Goal: Task Accomplishment & Management: Use online tool/utility

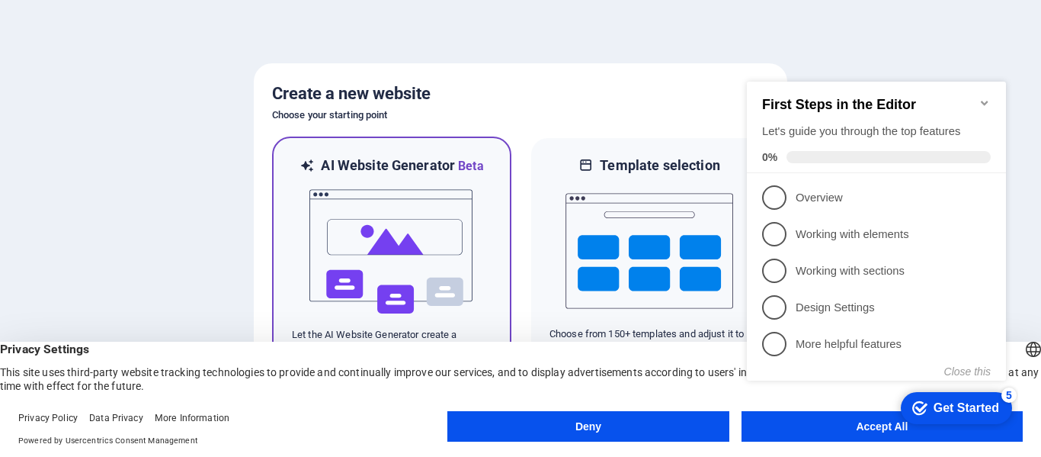
click at [434, 255] on img at bounding box center [392, 251] width 168 height 152
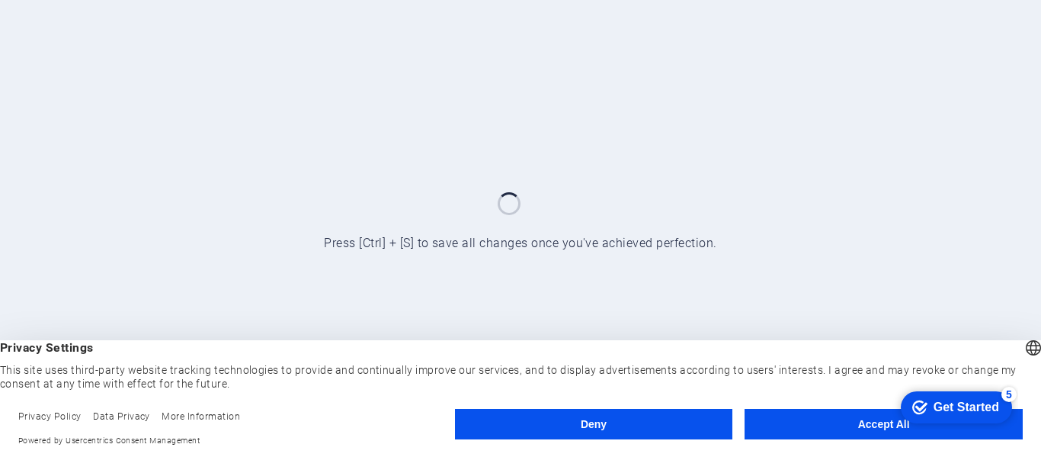
click at [826, 427] on button "Accept All" at bounding box center [884, 424] width 278 height 30
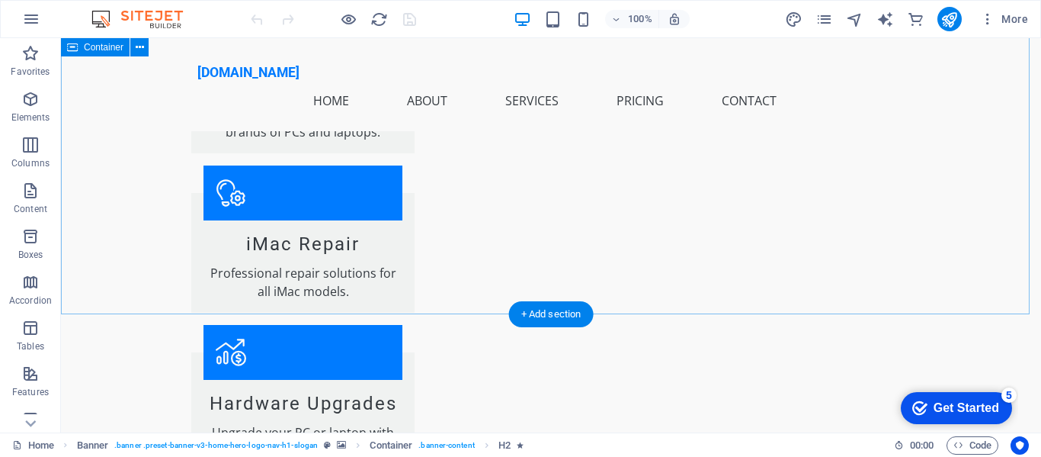
scroll to position [2184, 0]
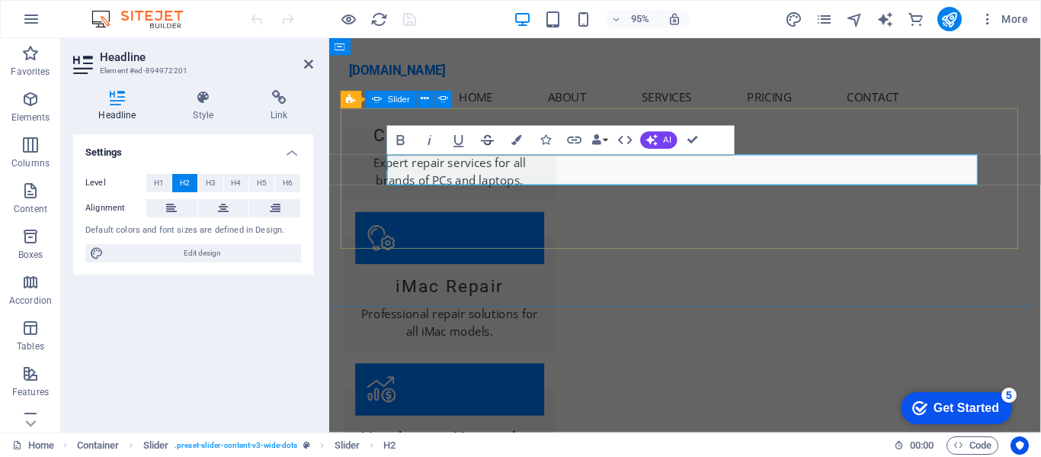
scroll to position [2238, 0]
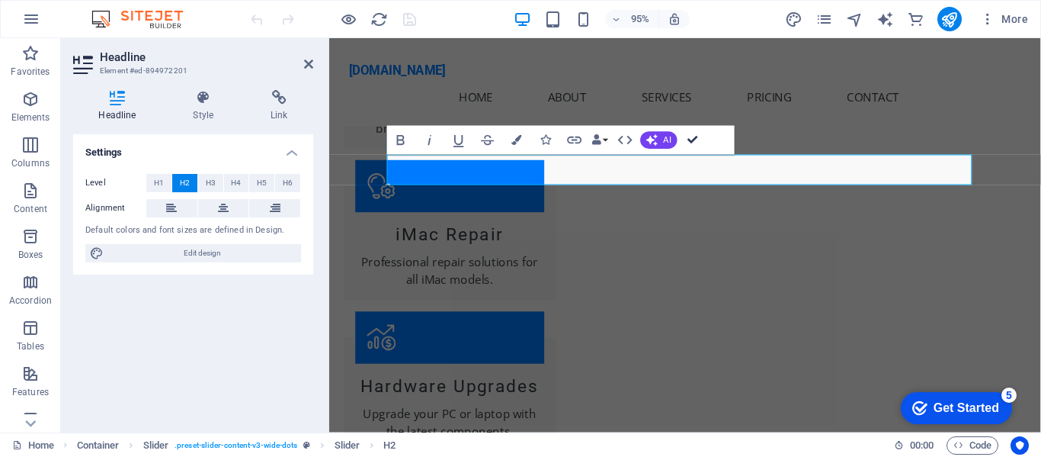
drag, startPoint x: 688, startPoint y: 136, endPoint x: 626, endPoint y: 98, distance: 73.2
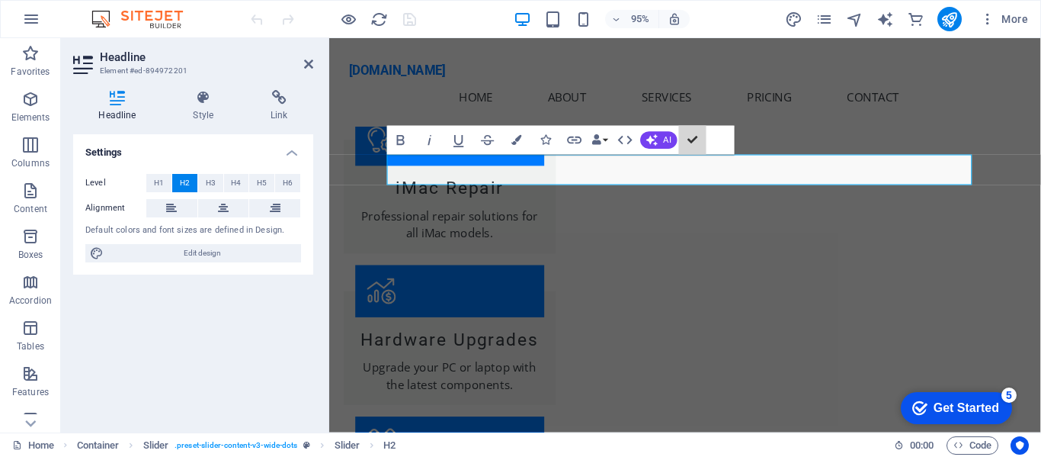
scroll to position [2184, 0]
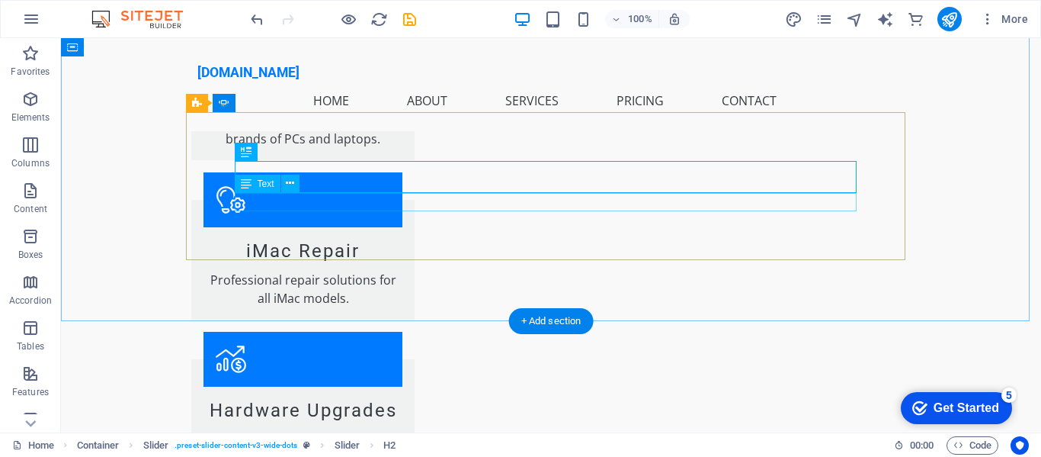
drag, startPoint x: 360, startPoint y: 207, endPoint x: 92, endPoint y: 216, distance: 267.7
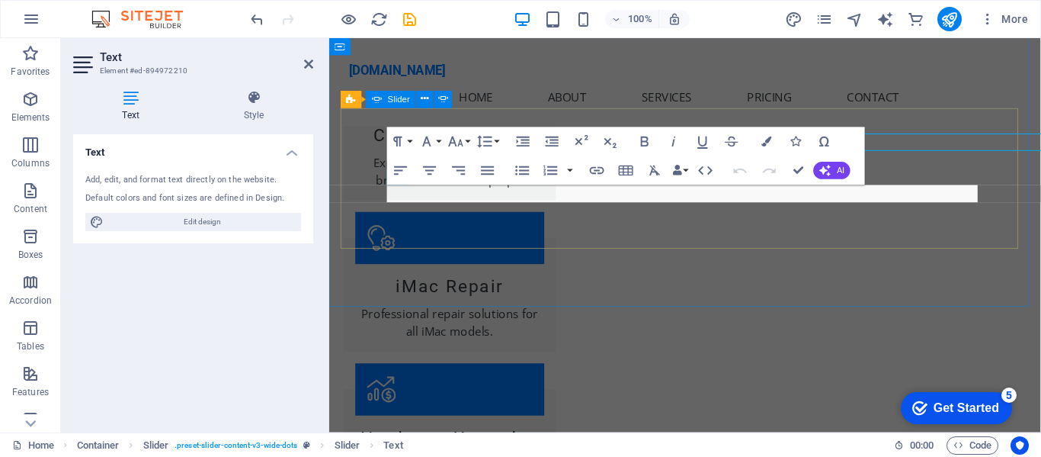
scroll to position [2238, 0]
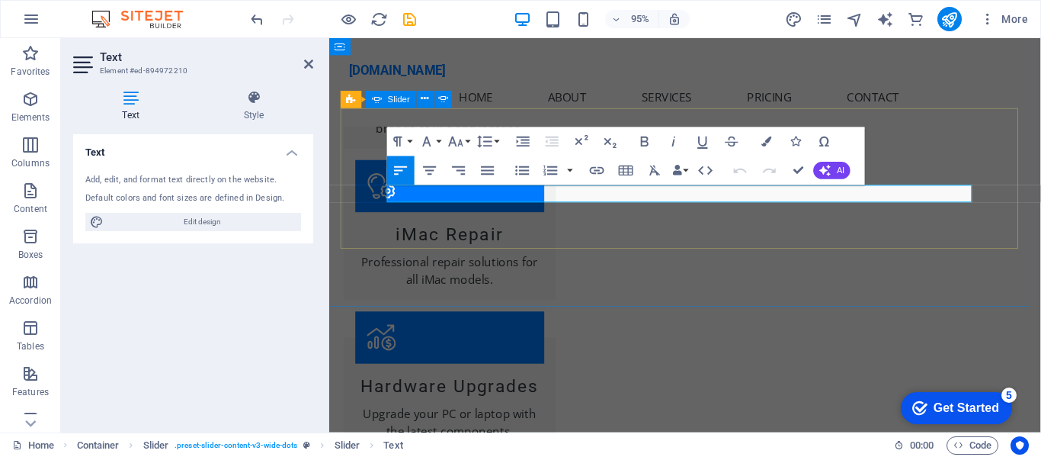
drag, startPoint x: 655, startPoint y: 200, endPoint x: 485, endPoint y: 228, distance: 172.2
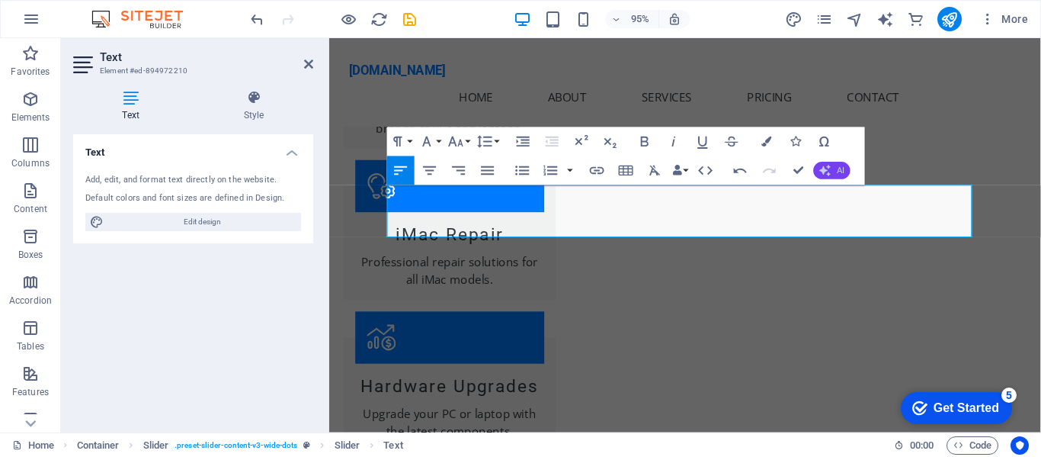
click at [835, 169] on button "AI" at bounding box center [832, 171] width 37 height 18
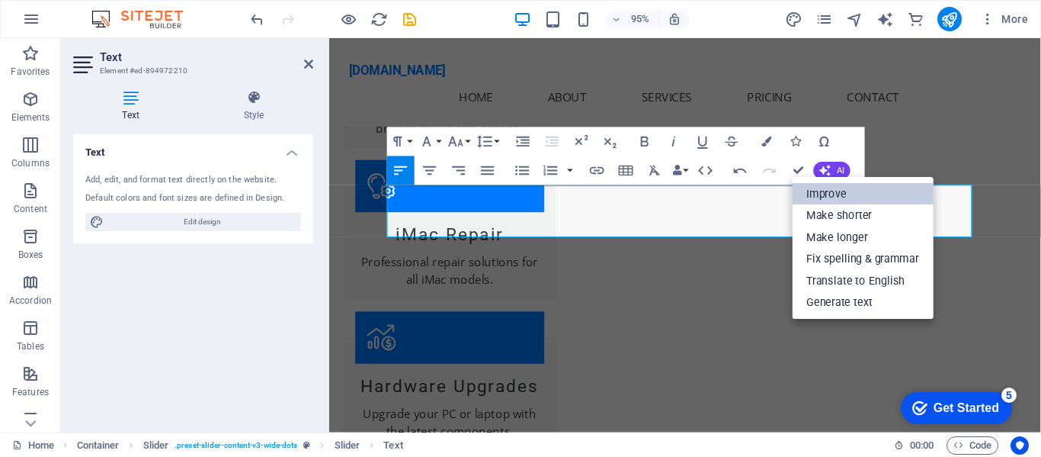
click at [844, 195] on link "Improve" at bounding box center [863, 194] width 141 height 22
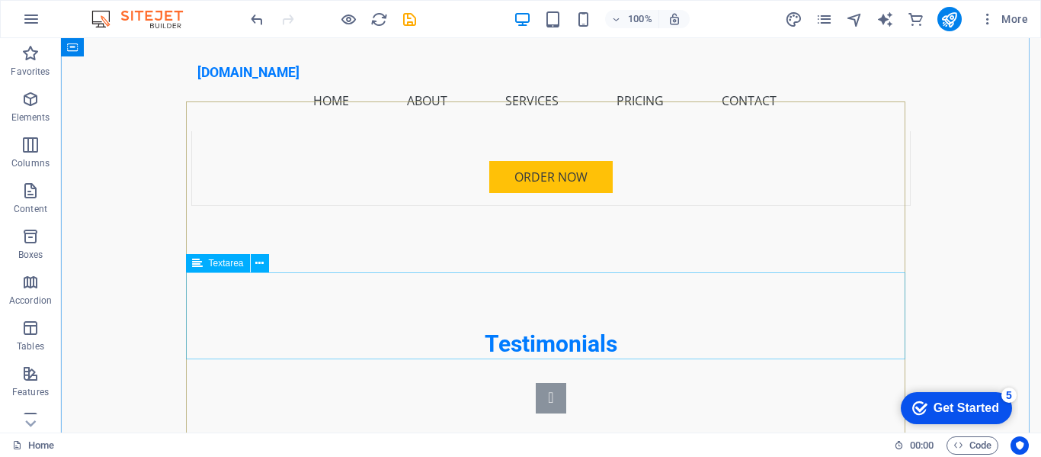
scroll to position [4246, 0]
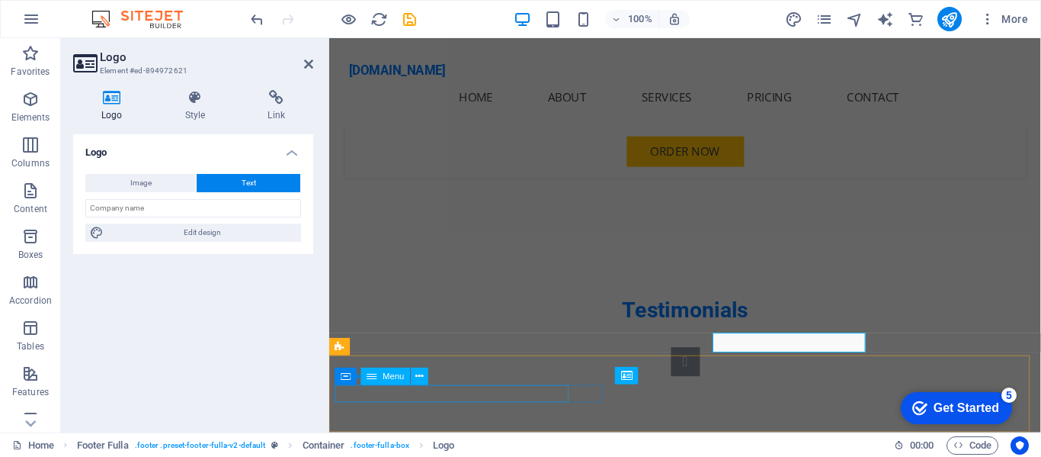
scroll to position [4279, 0]
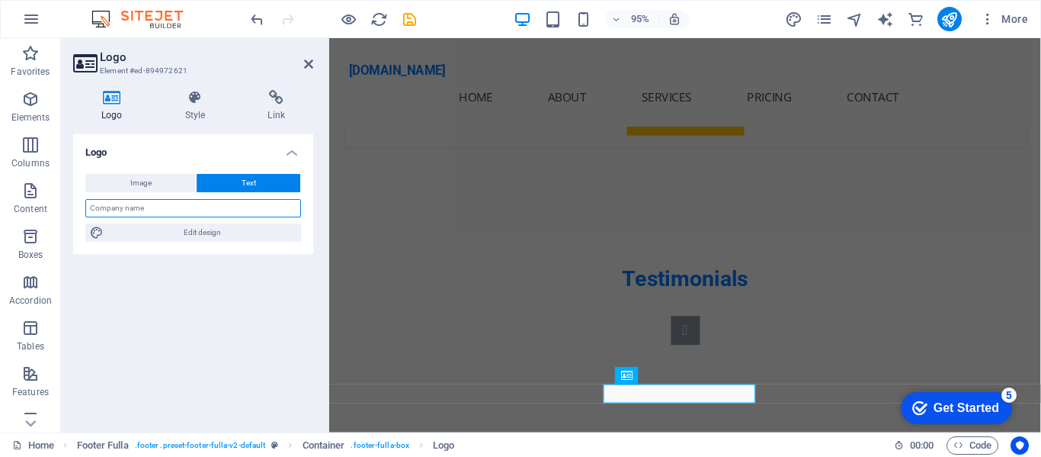
click at [216, 213] on input "text" at bounding box center [193, 208] width 216 height 18
type input "MP Computers [GEOGRAPHIC_DATA]"
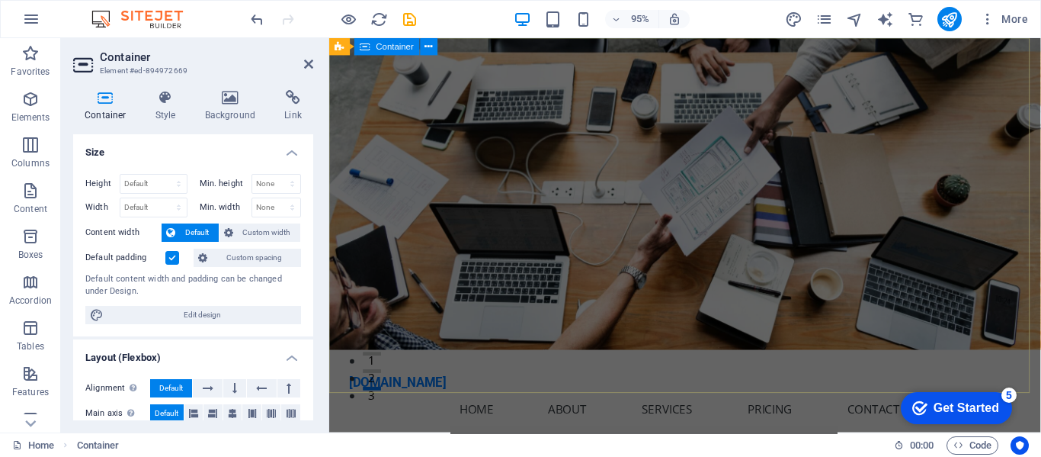
scroll to position [0, 0]
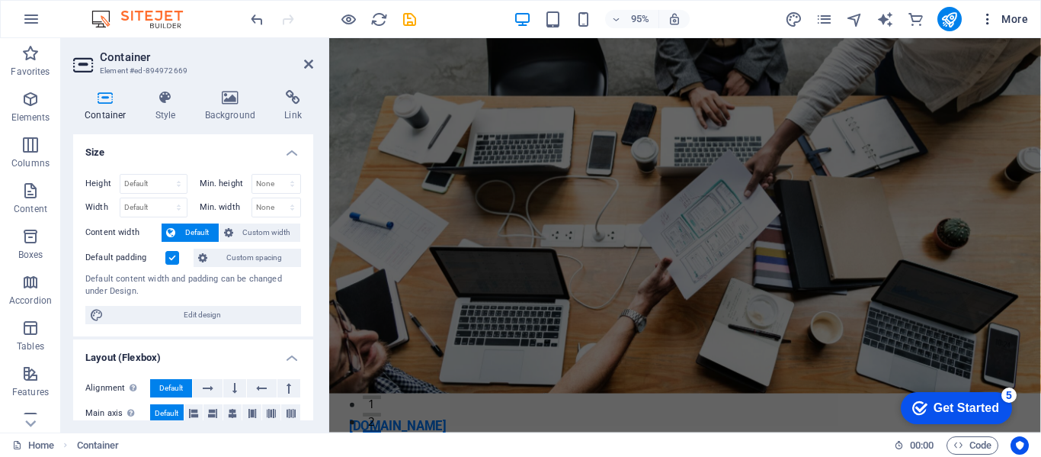
click at [1012, 18] on span "More" at bounding box center [1004, 18] width 48 height 15
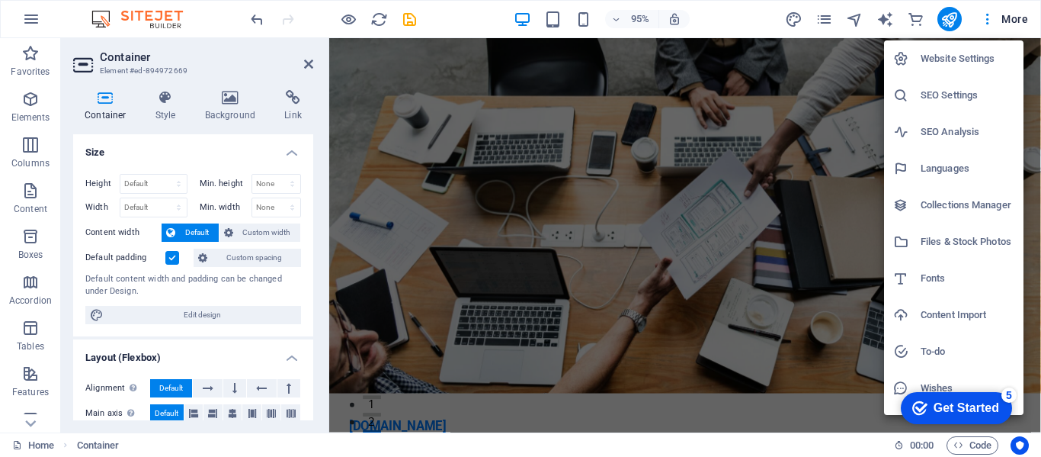
click at [801, 418] on div at bounding box center [520, 228] width 1041 height 457
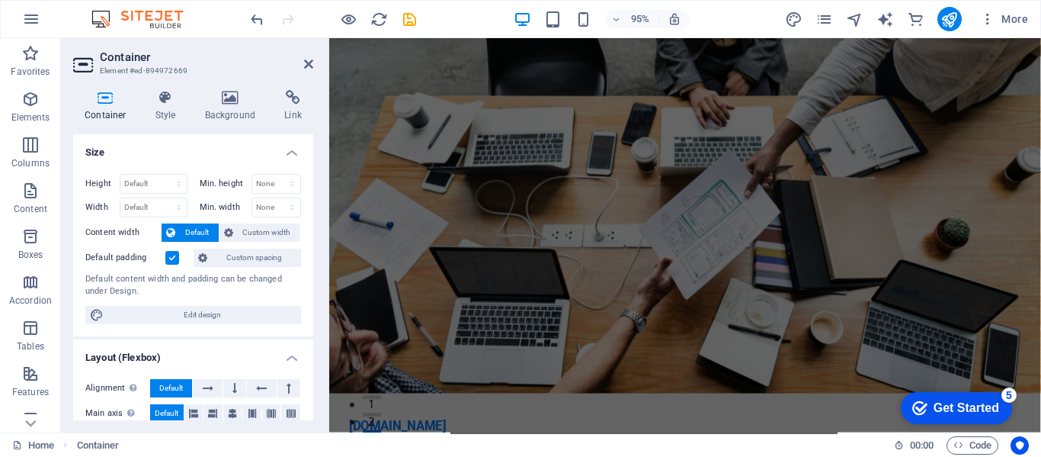
click at [954, 404] on div "Get Started" at bounding box center [967, 408] width 66 height 14
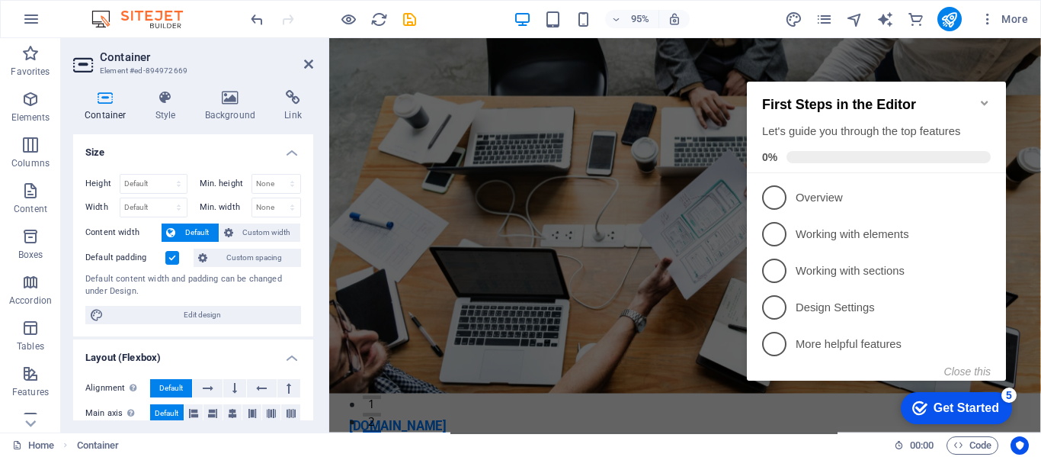
click at [954, 404] on div "Get Started" at bounding box center [967, 408] width 66 height 14
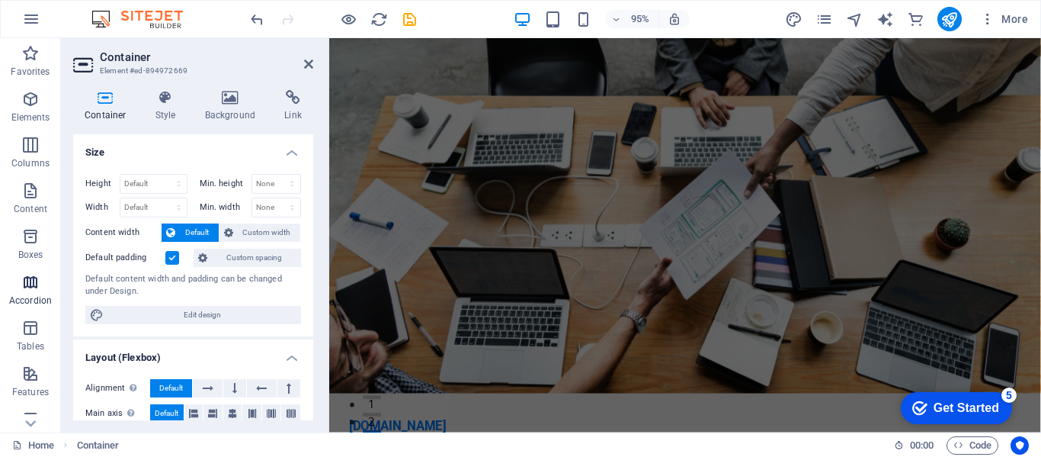
scroll to position [338, 0]
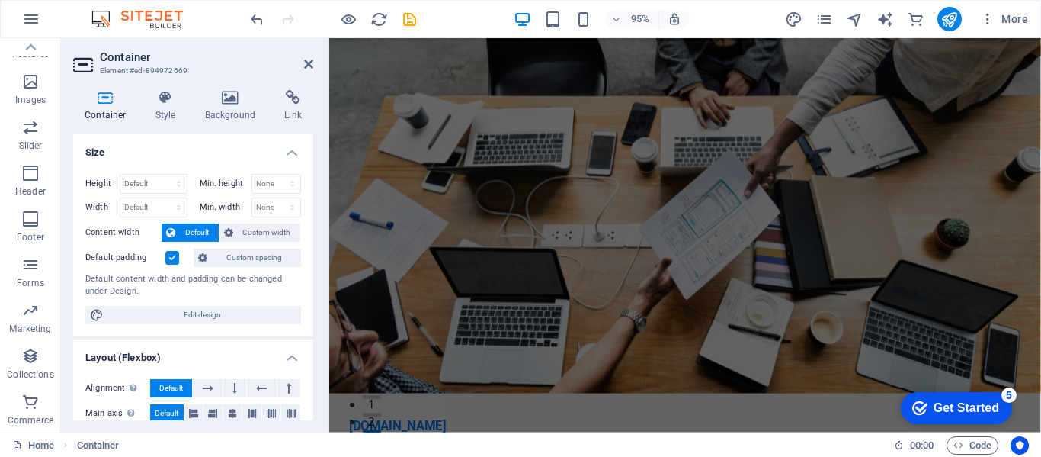
drag, startPoint x: 980, startPoint y: 404, endPoint x: 1129, endPoint y: 630, distance: 270.8
click at [981, 403] on div "Get Started" at bounding box center [967, 408] width 66 height 14
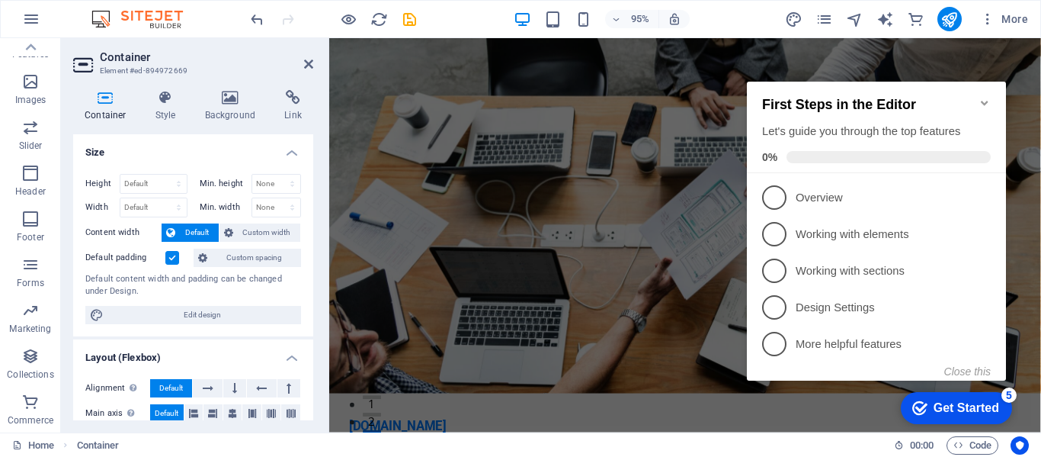
click at [983, 97] on icon "Minimize checklist" at bounding box center [985, 103] width 12 height 12
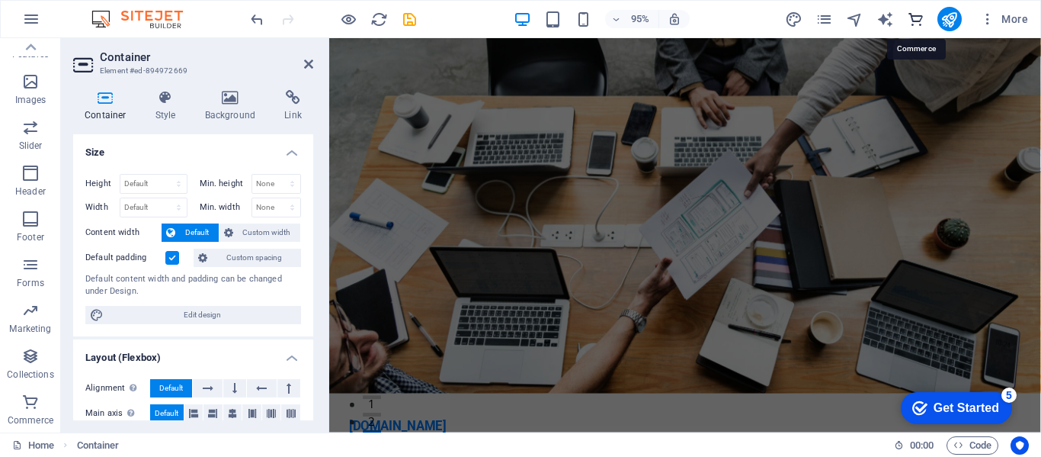
click at [922, 21] on icon "commerce" at bounding box center [916, 20] width 18 height 18
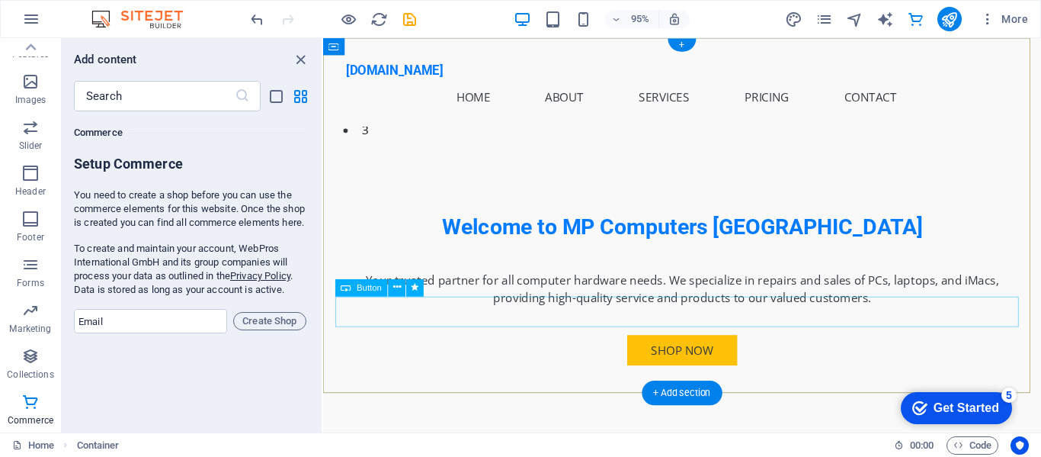
scroll to position [0, 0]
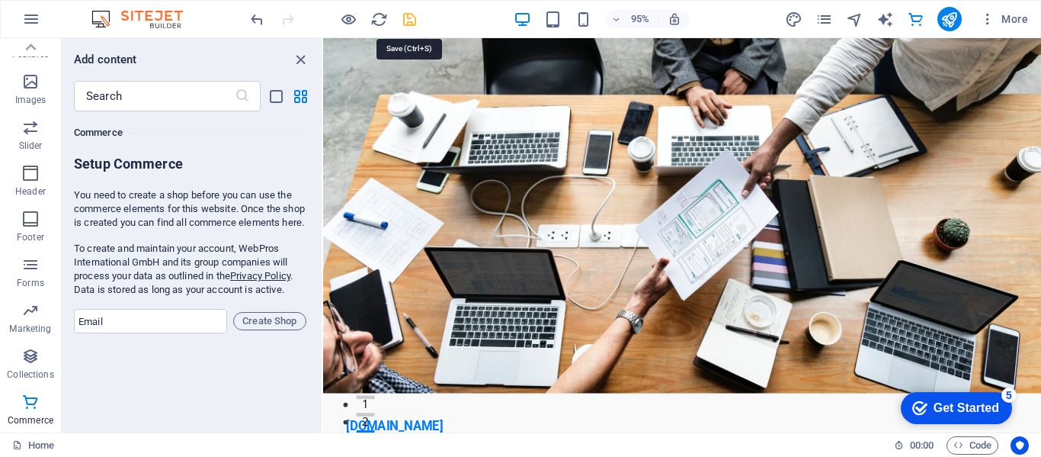
click at [409, 21] on icon "save" at bounding box center [410, 20] width 18 height 18
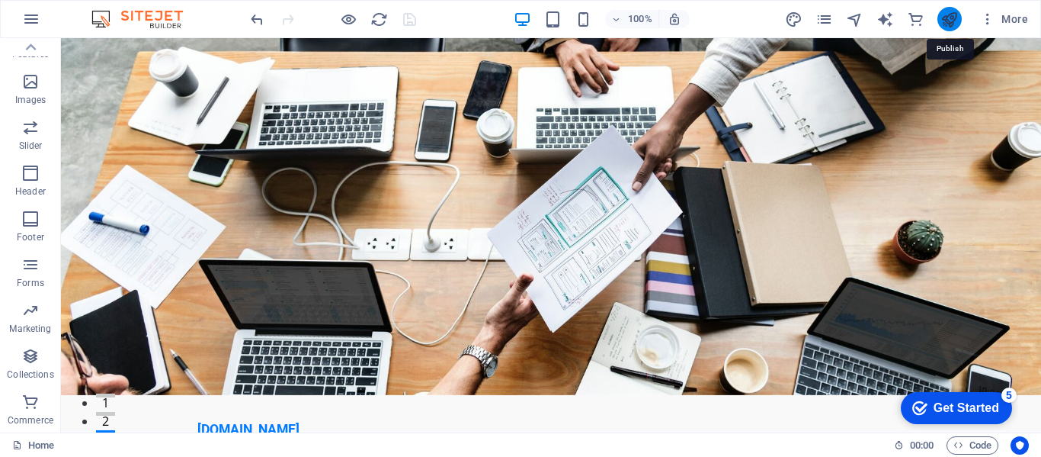
click at [941, 21] on icon "publish" at bounding box center [950, 20] width 18 height 18
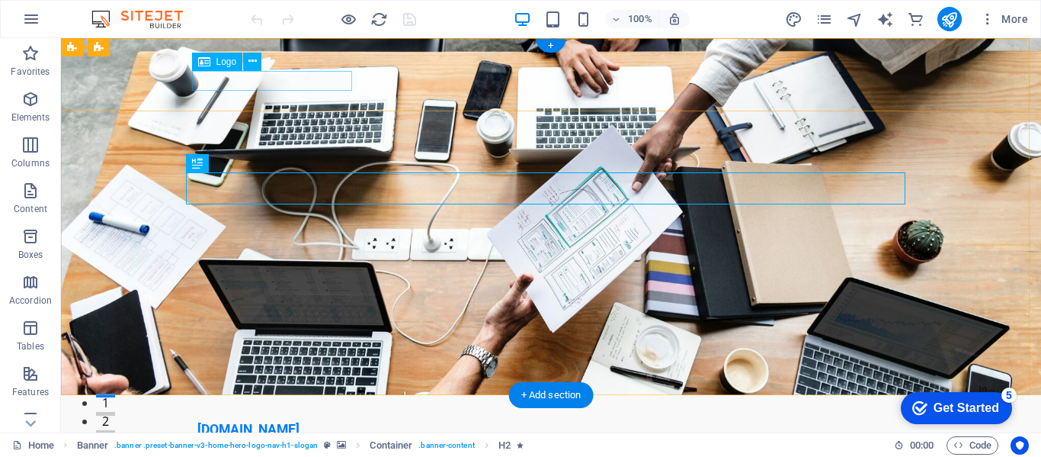
click at [280, 419] on div "[DOMAIN_NAME]" at bounding box center [550, 429] width 707 height 20
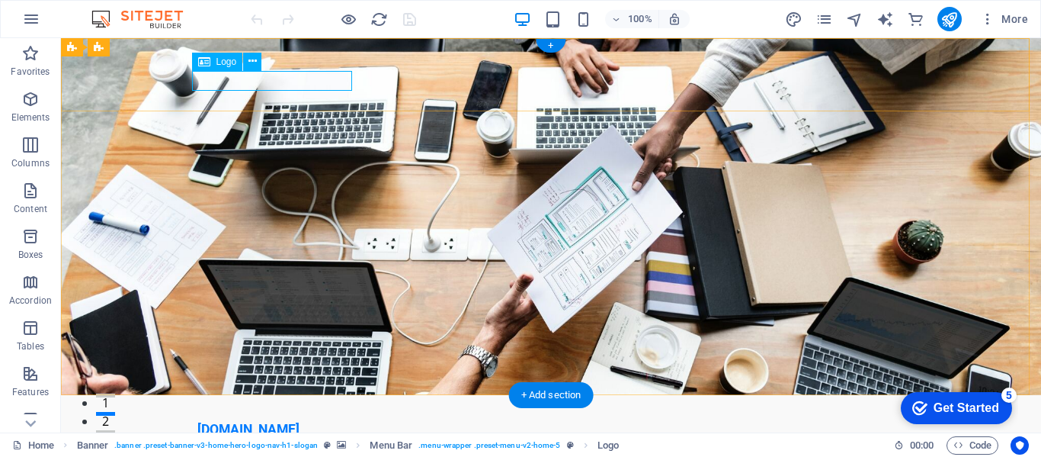
click at [286, 419] on div "[DOMAIN_NAME]" at bounding box center [550, 429] width 707 height 20
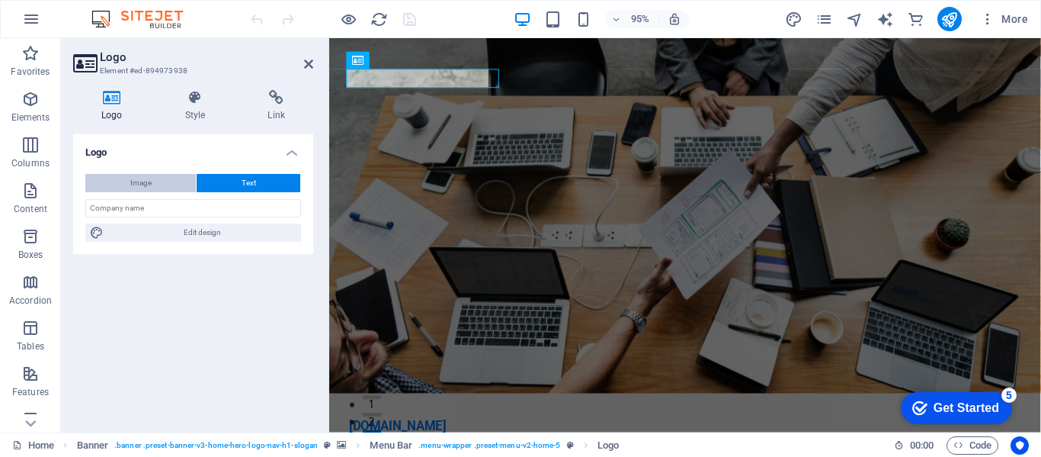
click at [171, 179] on button "Image" at bounding box center [140, 183] width 111 height 18
select select "DISABLED_OPTION_VALUE"
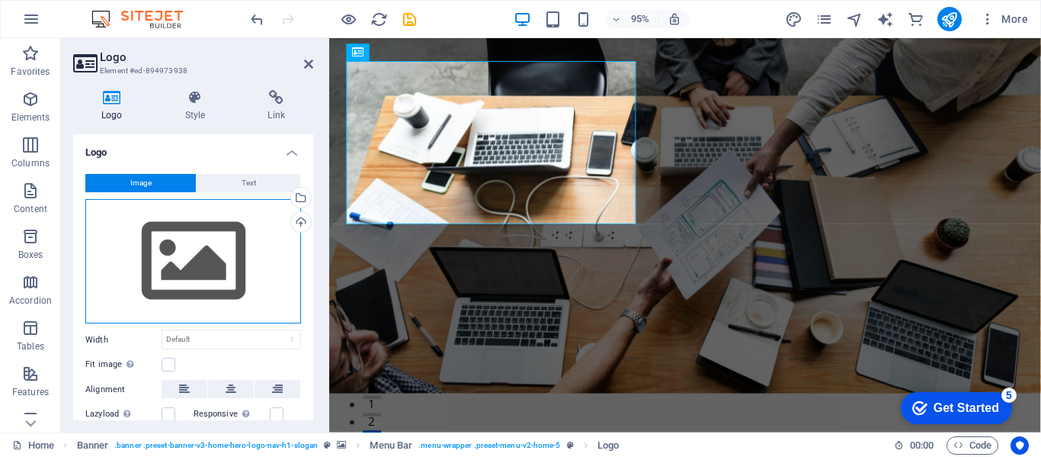
click at [211, 248] on div "Drag files here, click to choose files or select files from Files or our free s…" at bounding box center [193, 261] width 216 height 125
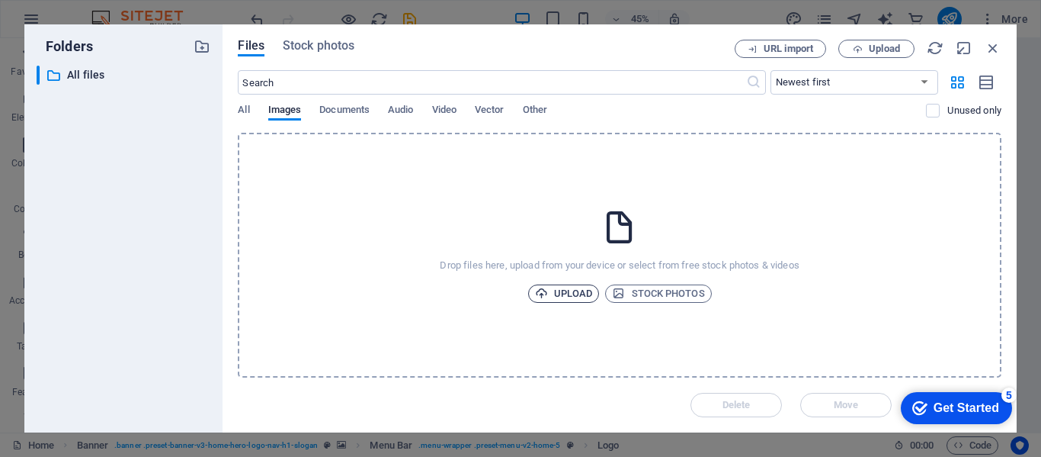
click at [566, 300] on span "Upload" at bounding box center [564, 293] width 58 height 18
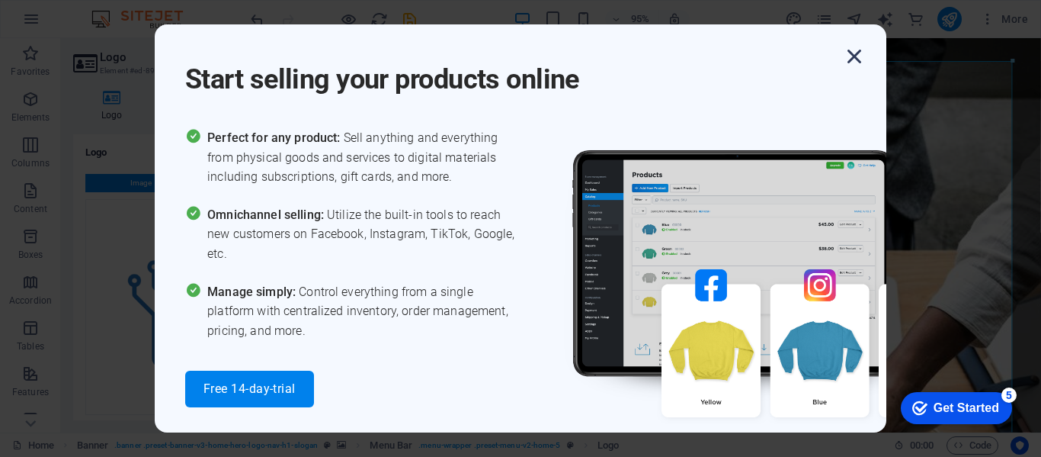
click at [855, 55] on icon "button" at bounding box center [854, 56] width 27 height 27
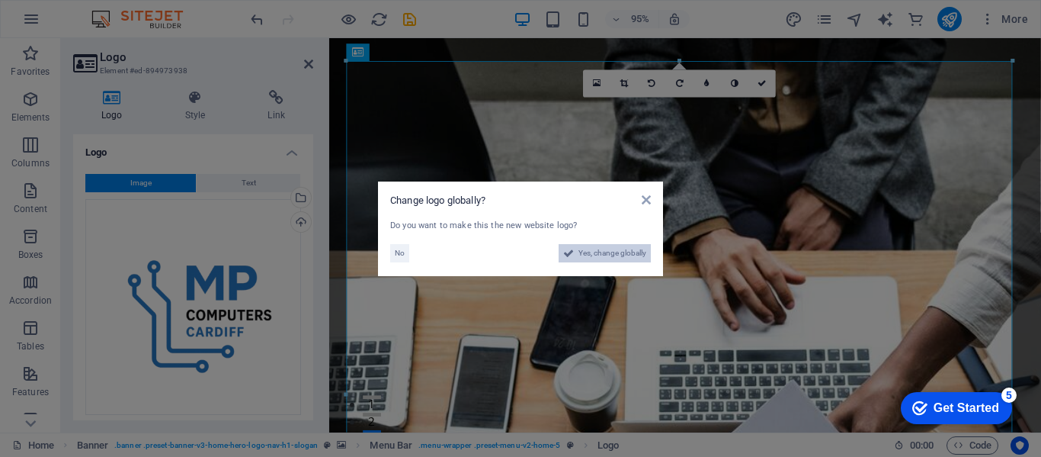
click at [585, 257] on span "Yes, change globally" at bounding box center [613, 253] width 68 height 18
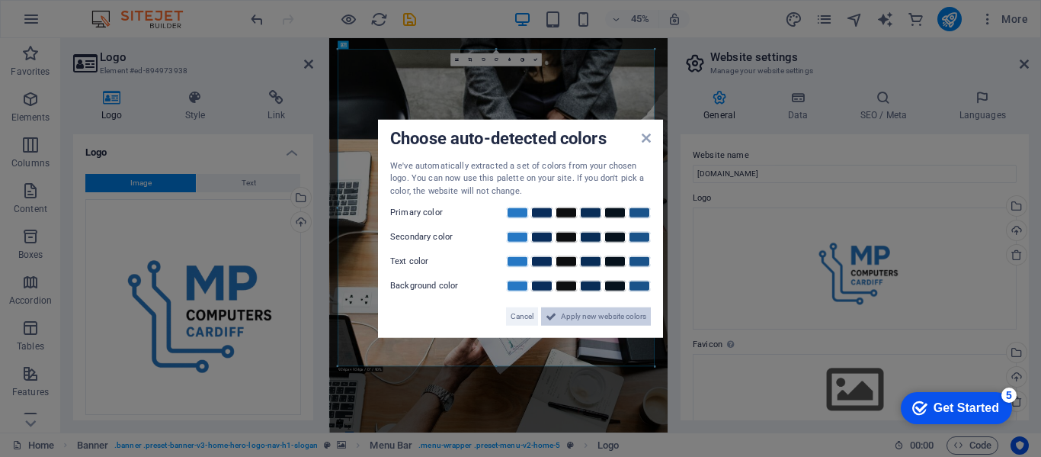
click at [601, 314] on span "Apply new website colors" at bounding box center [603, 316] width 85 height 18
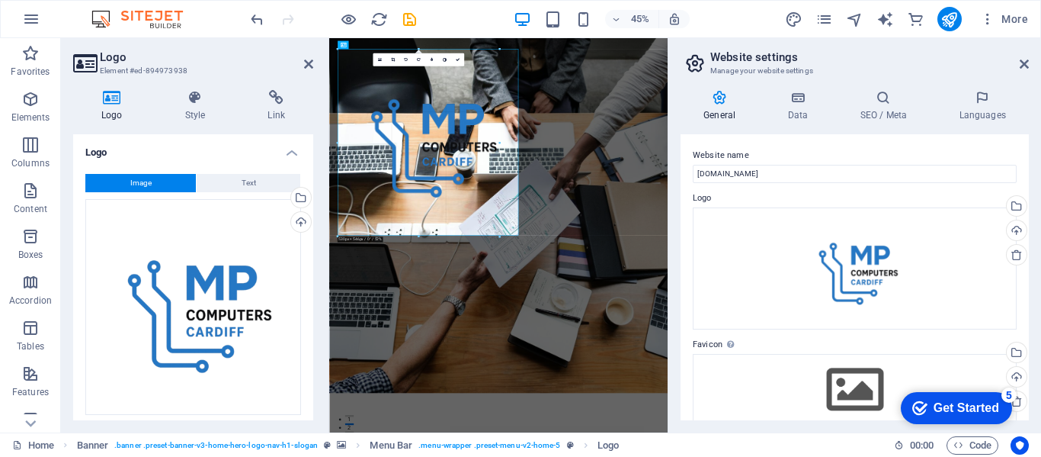
drag, startPoint x: 654, startPoint y: 366, endPoint x: 306, endPoint y: 34, distance: 480.9
type input "481"
select select "px"
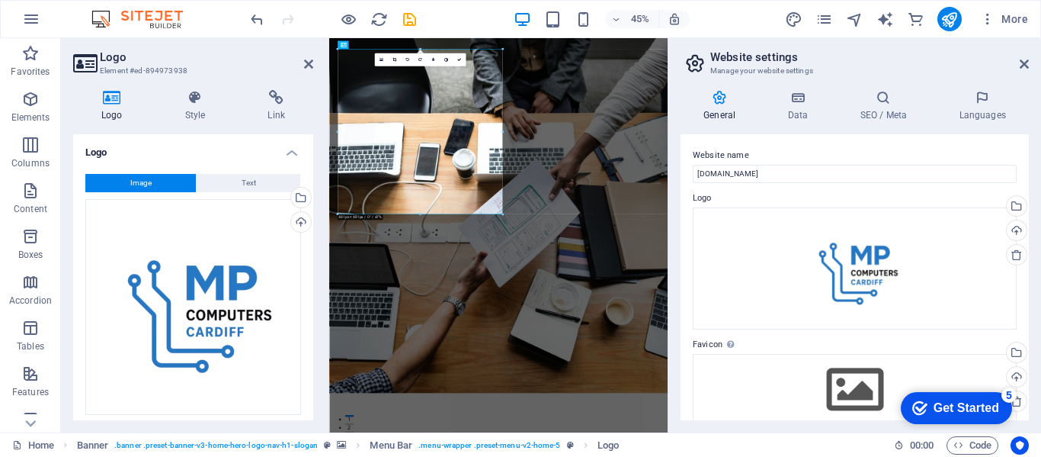
click at [391, 61] on link at bounding box center [393, 59] width 13 height 13
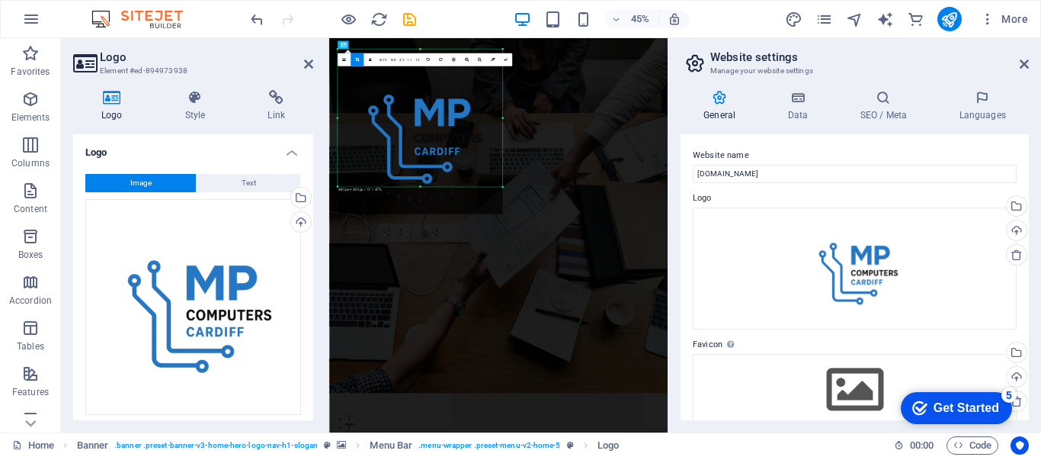
drag, startPoint x: 419, startPoint y: 213, endPoint x: 423, endPoint y: 152, distance: 61.1
click at [423, 152] on div "180 170 160 150 140 130 120 110 100 90 80 70 60 50 40 30 20 10 0 -10 -20 -30 -4…" at bounding box center [420, 117] width 165 height 137
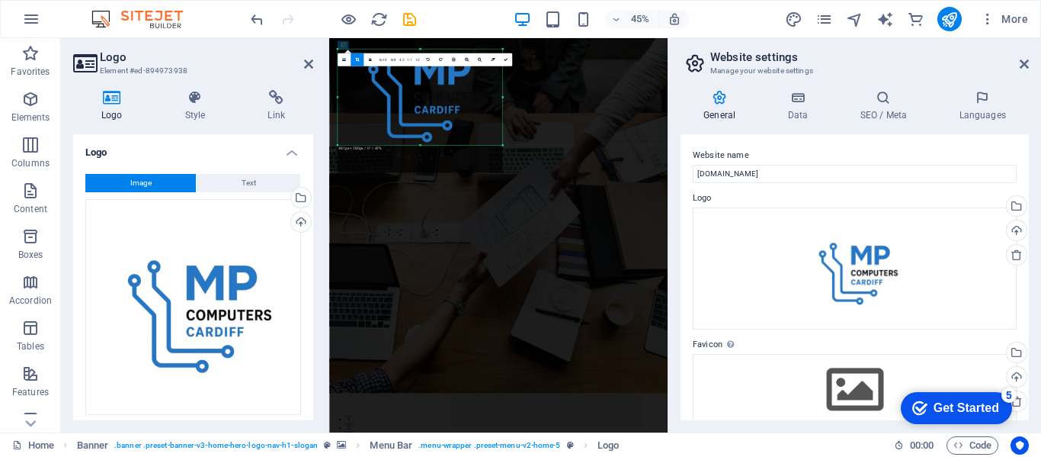
drag, startPoint x: 421, startPoint y: 48, endPoint x: 390, endPoint y: 140, distance: 97.4
click at [390, 140] on div "180 170 160 150 140 130 120 110 100 90 80 70 60 50 40 30 20 10 0 -10 -20 -30 -4…" at bounding box center [420, 97] width 165 height 96
drag, startPoint x: 502, startPoint y: 95, endPoint x: 440, endPoint y: 114, distance: 64.6
click at [440, 114] on div "180 170 160 150 140 130 120 110 100 90 80 70 60 50 40 30 20 10 0 -10 -20 -30 -4…" at bounding box center [406, 97] width 137 height 96
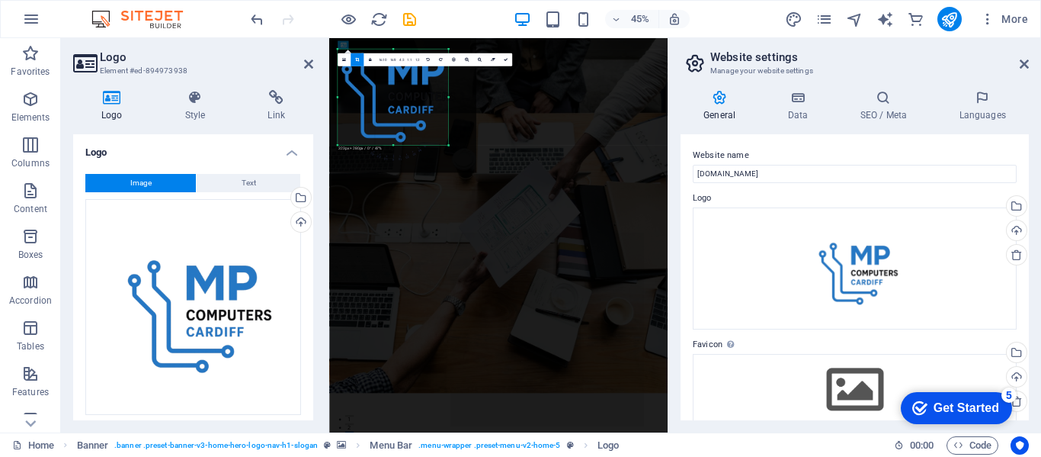
drag, startPoint x: 337, startPoint y: 95, endPoint x: 396, endPoint y: 98, distance: 58.8
click at [396, 98] on div "180 170 160 150 140 130 120 110 100 90 80 70 60 50 40 30 20 10 0 -10 -20 -30 -4…" at bounding box center [393, 97] width 111 height 96
drag, startPoint x: 390, startPoint y: 43, endPoint x: 505, endPoint y: 58, distance: 116.0
click at [505, 58] on icon at bounding box center [506, 60] width 4 height 4
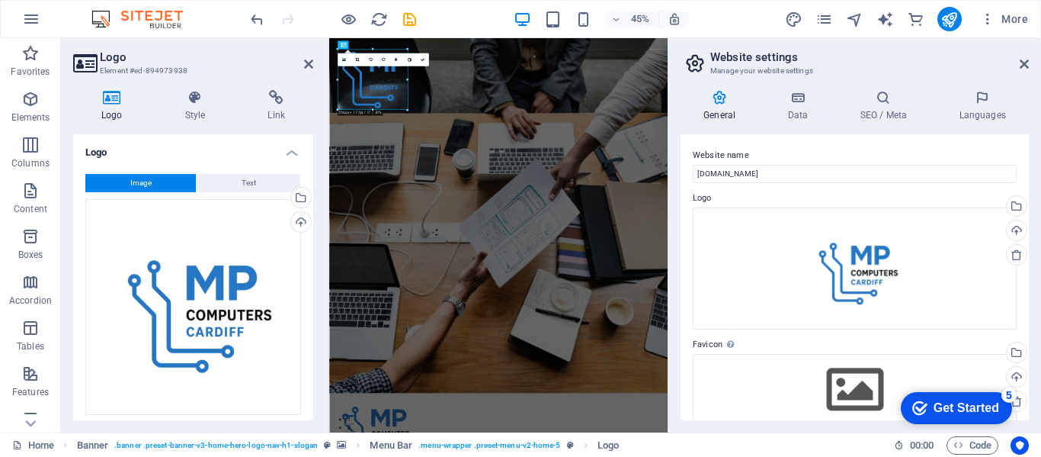
drag, startPoint x: 448, startPoint y: 146, endPoint x: 341, endPoint y: 66, distance: 133.9
drag, startPoint x: 179, startPoint y: 156, endPoint x: 362, endPoint y: 78, distance: 198.8
drag, startPoint x: 723, startPoint y: 136, endPoint x: 427, endPoint y: 124, distance: 296.7
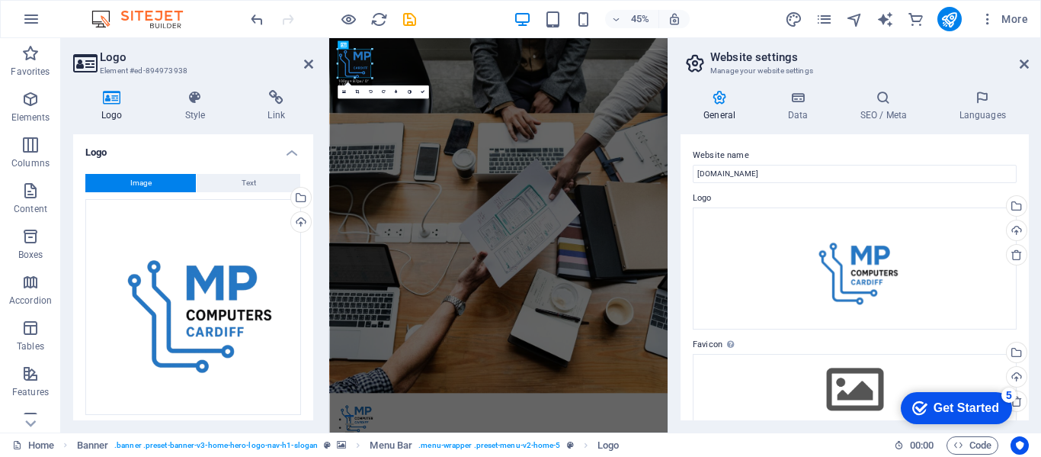
drag, startPoint x: 396, startPoint y: 100, endPoint x: 339, endPoint y: 50, distance: 76.2
type input "97"
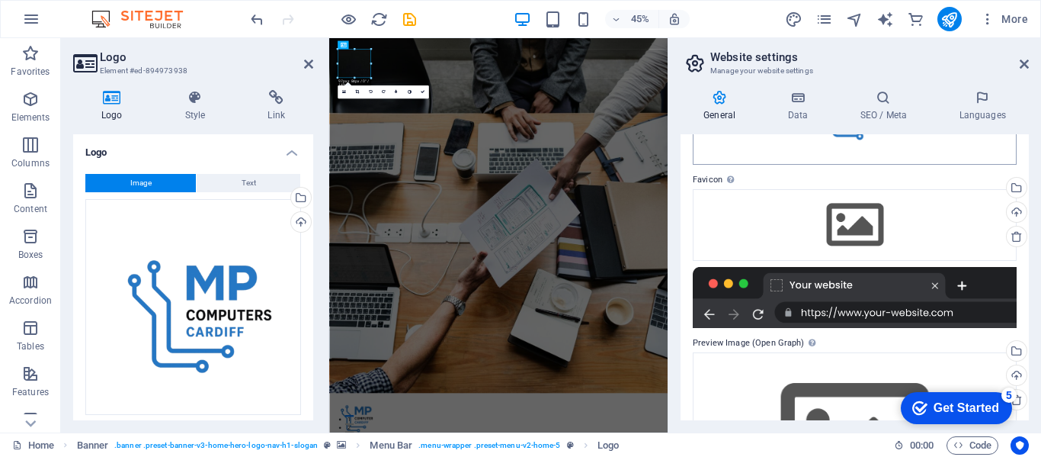
scroll to position [165, 0]
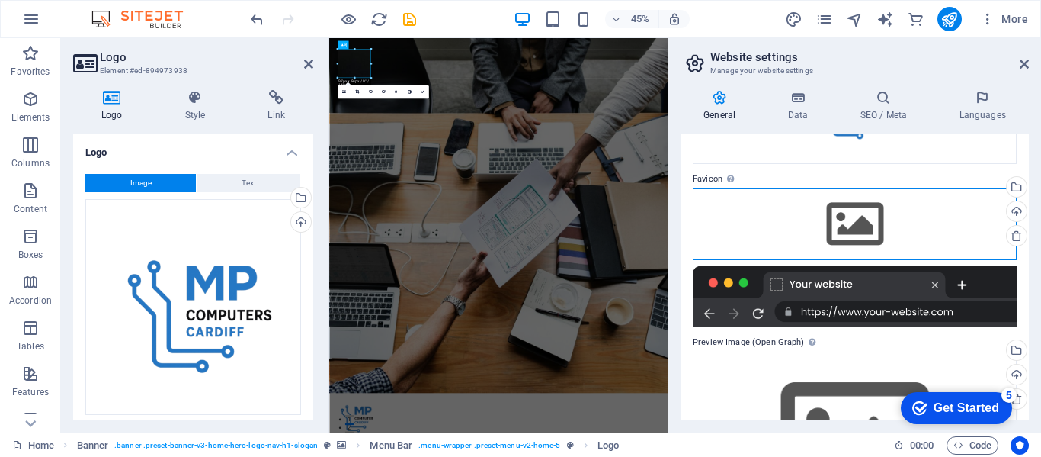
click at [871, 239] on div "Drag files here, click to choose files or select files from Files or our free s…" at bounding box center [855, 224] width 324 height 72
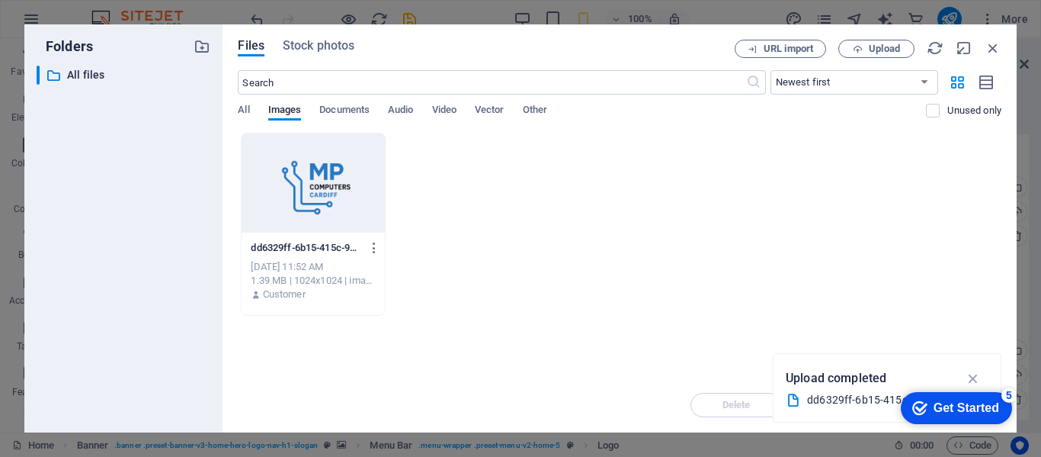
click at [346, 199] on div at bounding box center [313, 182] width 143 height 99
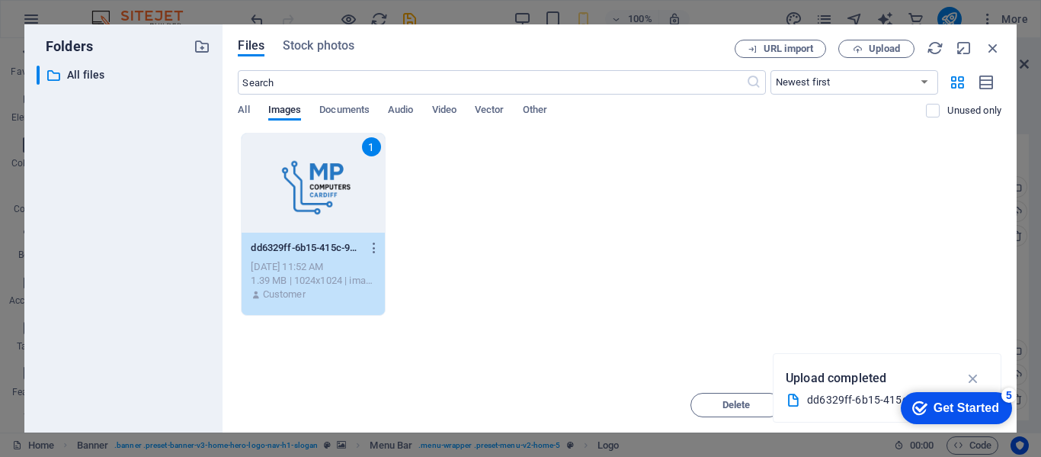
click at [975, 376] on icon "button" at bounding box center [974, 378] width 18 height 17
drag, startPoint x: 980, startPoint y: 408, endPoint x: 970, endPoint y: 303, distance: 104.8
click html "checkmark Get Started 5 First Steps in the Editor Let's guide you through the t…"
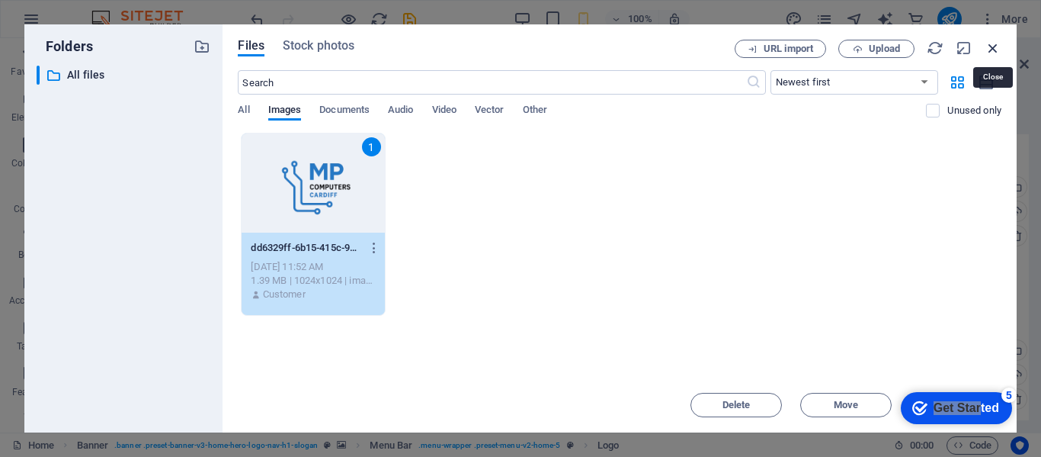
click at [995, 49] on icon "button" at bounding box center [993, 48] width 17 height 17
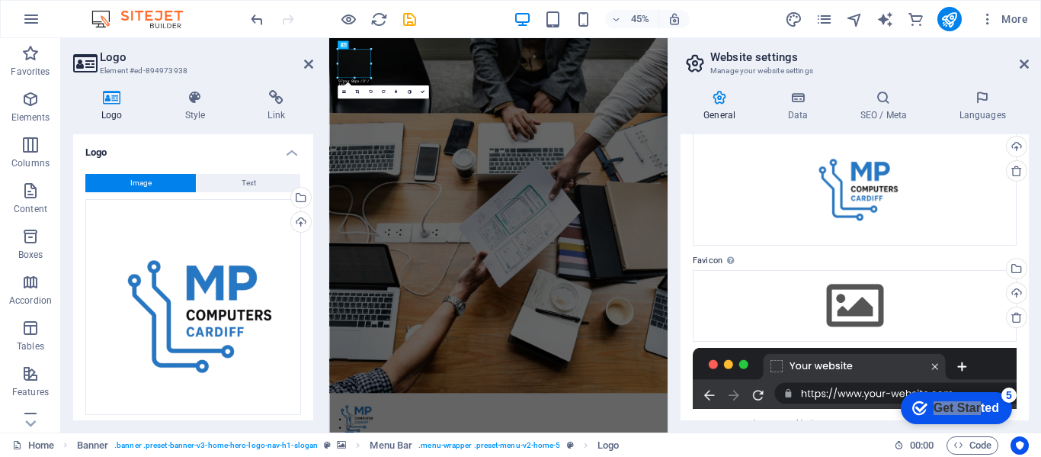
scroll to position [0, 0]
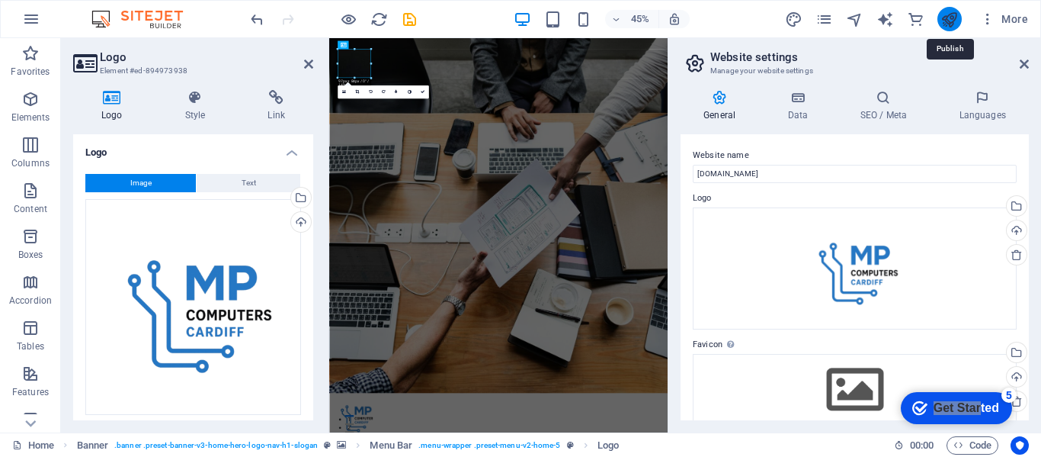
click at [953, 23] on icon "publish" at bounding box center [950, 20] width 18 height 18
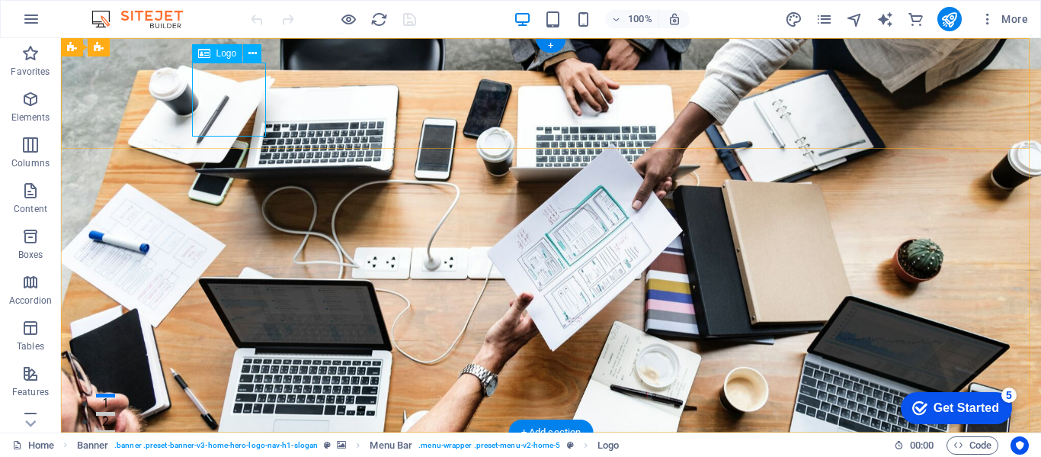
select select "px"
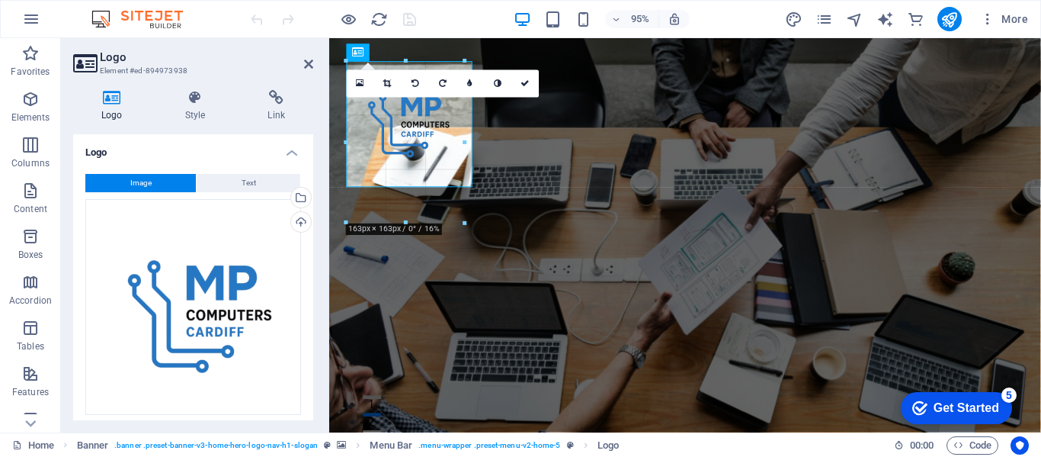
drag, startPoint x: 418, startPoint y: 134, endPoint x: 514, endPoint y: 216, distance: 126.5
type input "223"
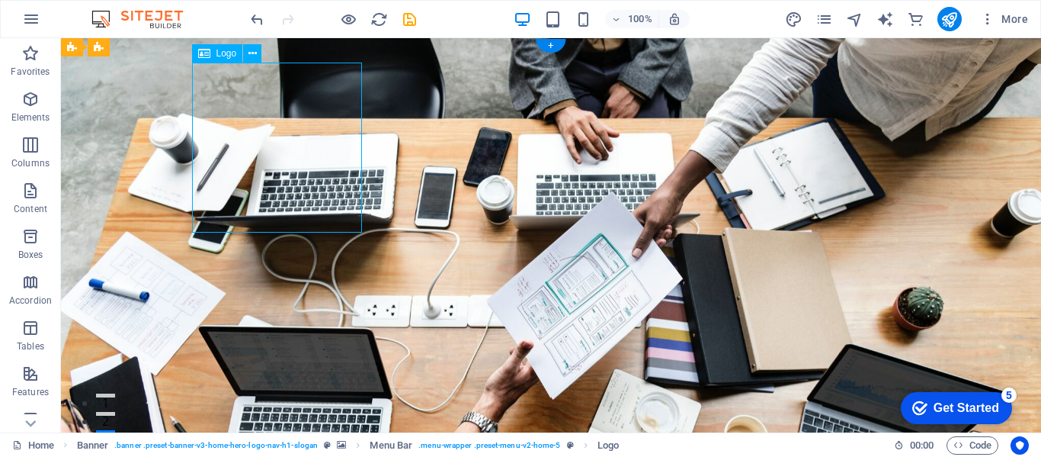
select select "px"
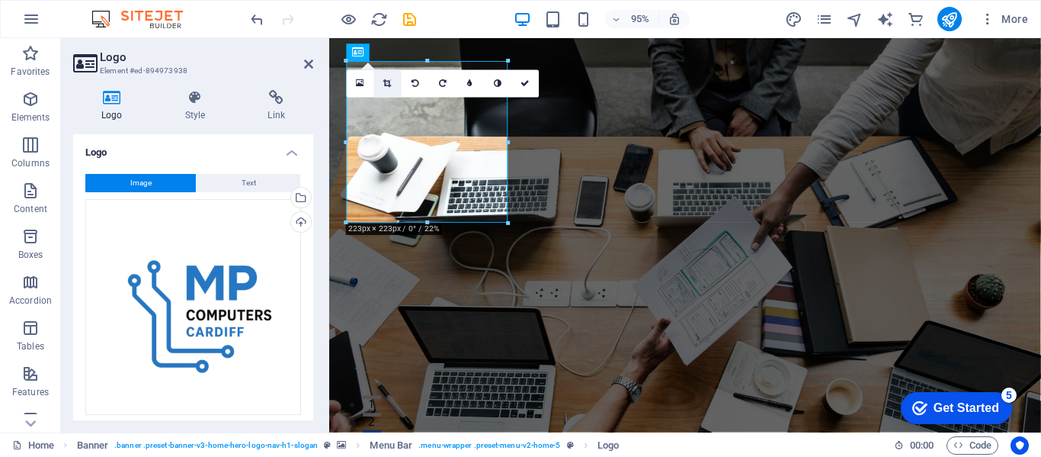
click at [392, 76] on link at bounding box center [387, 83] width 27 height 27
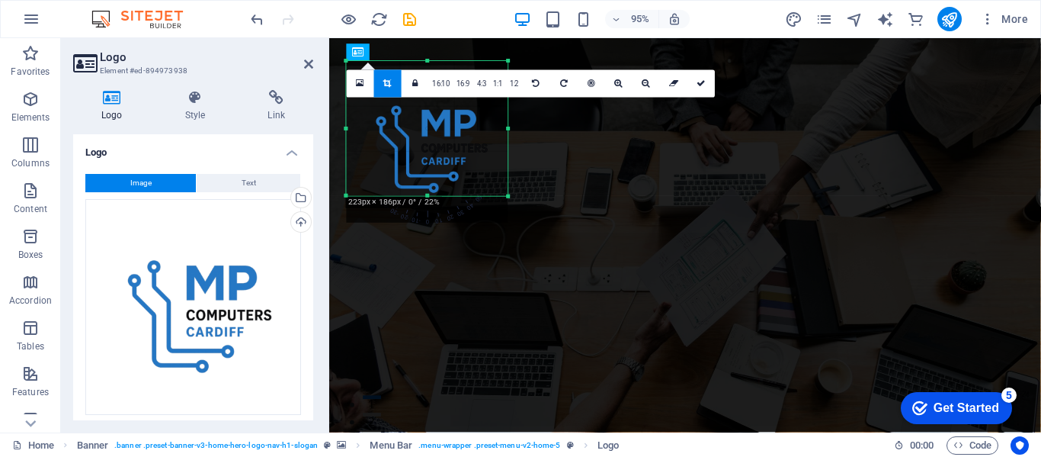
drag, startPoint x: 429, startPoint y: 221, endPoint x: 441, endPoint y: 193, distance: 30.4
click at [441, 194] on div at bounding box center [428, 196] width 162 height 5
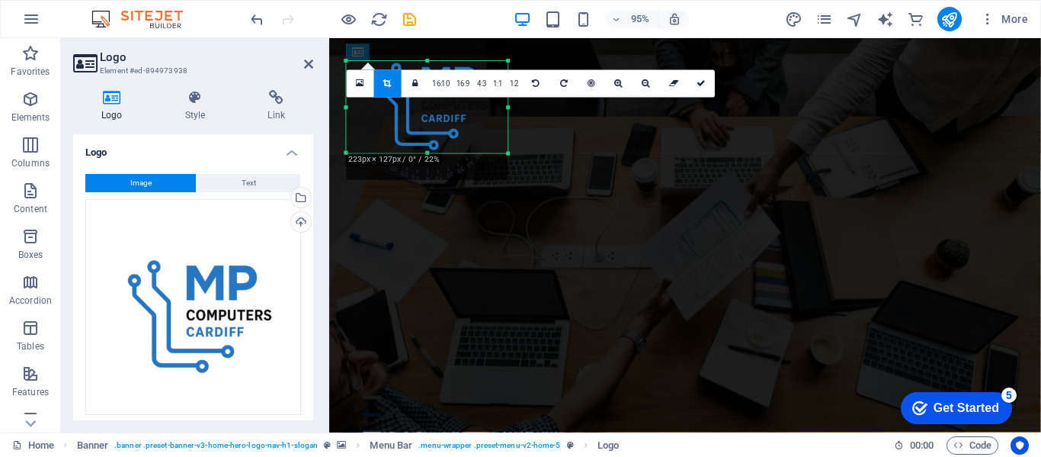
drag, startPoint x: 430, startPoint y: 58, endPoint x: 419, endPoint y: 102, distance: 45.5
click at [419, 102] on div "180 170 160 150 140 130 120 110 100 90 80 70 60 50 40 30 20 10 0 -10 -20 -30 -4…" at bounding box center [428, 107] width 162 height 92
drag, startPoint x: 506, startPoint y: 108, endPoint x: 479, endPoint y: 122, distance: 30.7
click at [479, 122] on div "180 170 160 150 140 130 120 110 100 90 80 70 60 50 40 30 20 10 0 -10 -20 -30 -4…" at bounding box center [415, 107] width 136 height 93
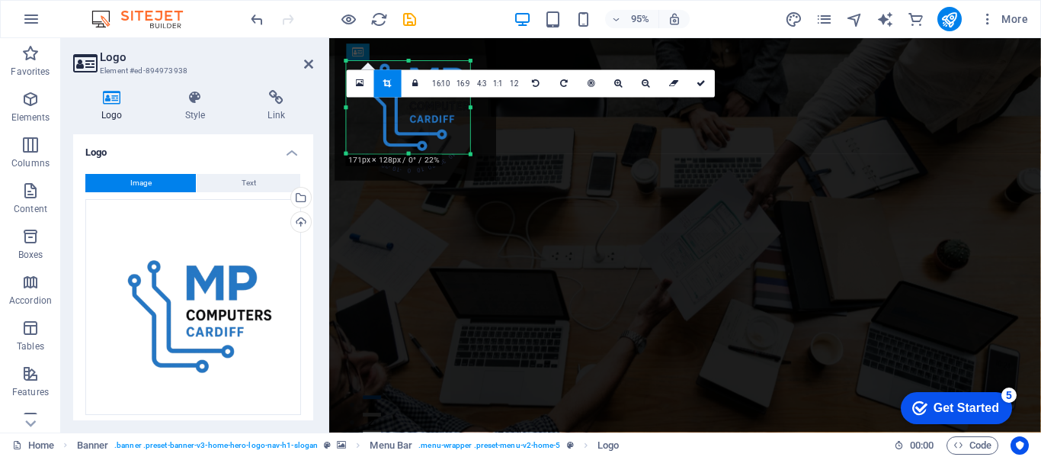
drag, startPoint x: 348, startPoint y: 115, endPoint x: 361, endPoint y: 115, distance: 12.2
click at [361, 115] on div "180 170 160 150 140 130 120 110 100 90 80 70 60 50 40 30 20 10 0 -10 -20 -30 -4…" at bounding box center [408, 107] width 123 height 93
click at [697, 81] on icon at bounding box center [701, 83] width 9 height 8
type input "171"
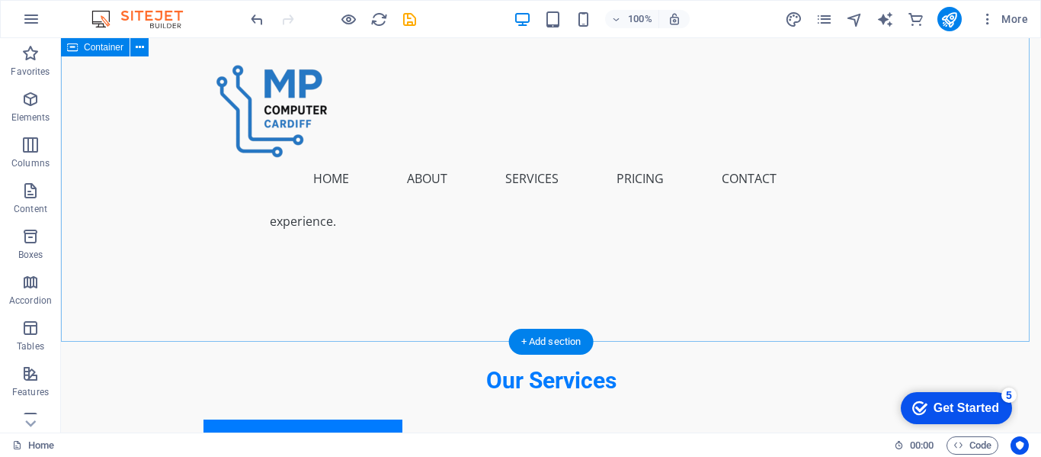
scroll to position [1826, 0]
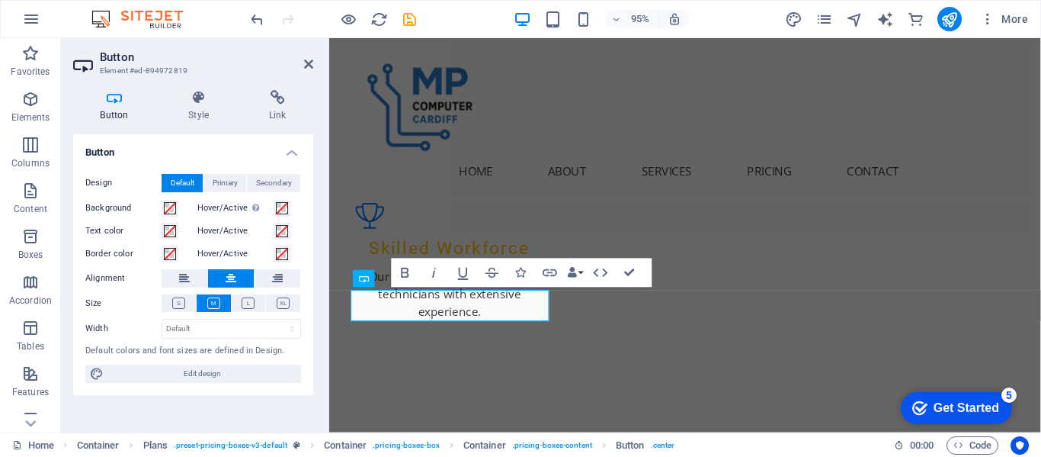
scroll to position [1848, 0]
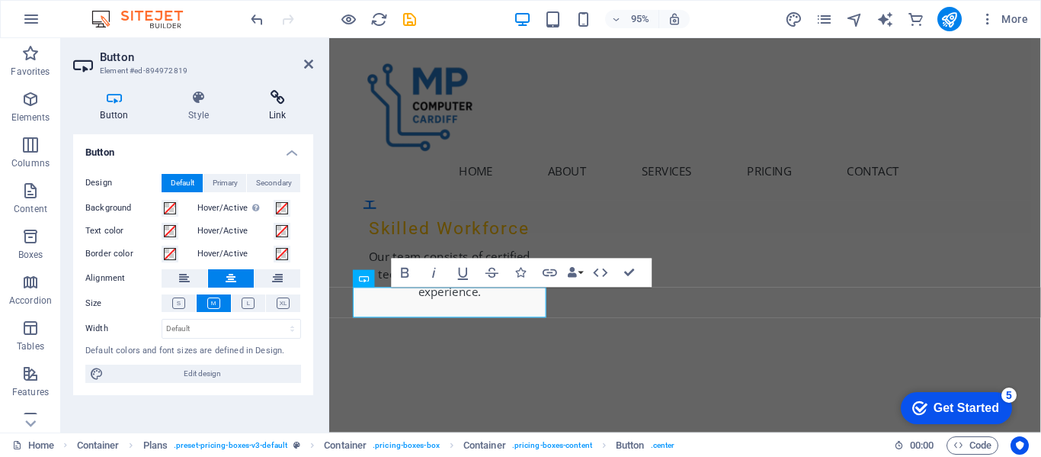
click at [280, 101] on icon at bounding box center [278, 97] width 72 height 15
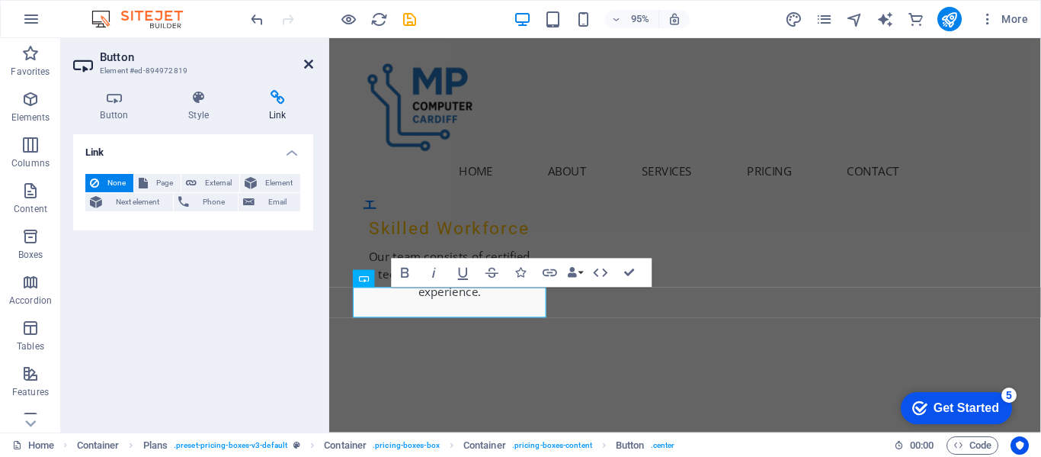
click at [309, 63] on icon at bounding box center [308, 64] width 9 height 12
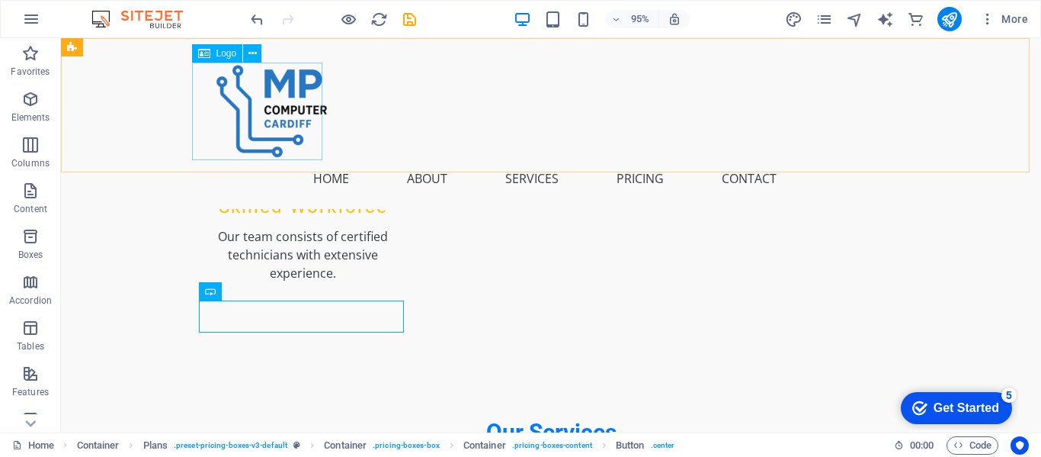
scroll to position [1810, 0]
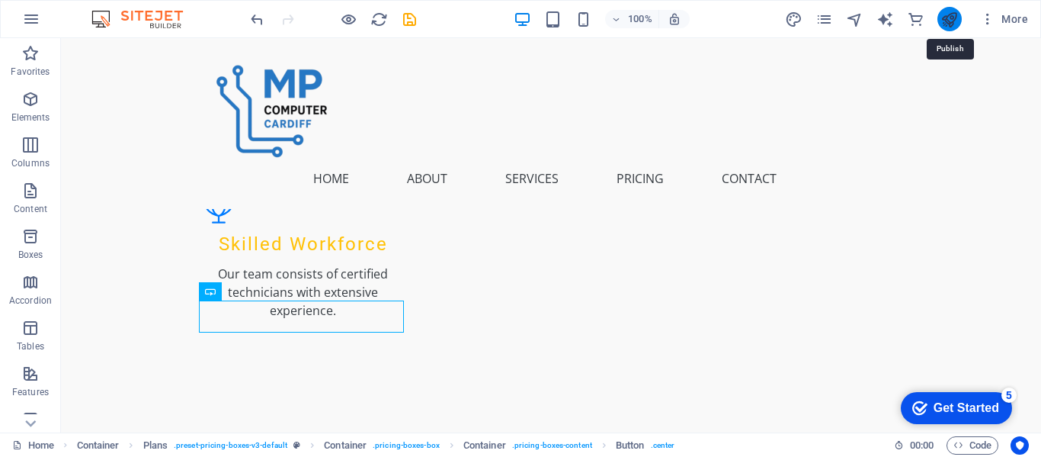
click at [947, 13] on icon "publish" at bounding box center [950, 20] width 18 height 18
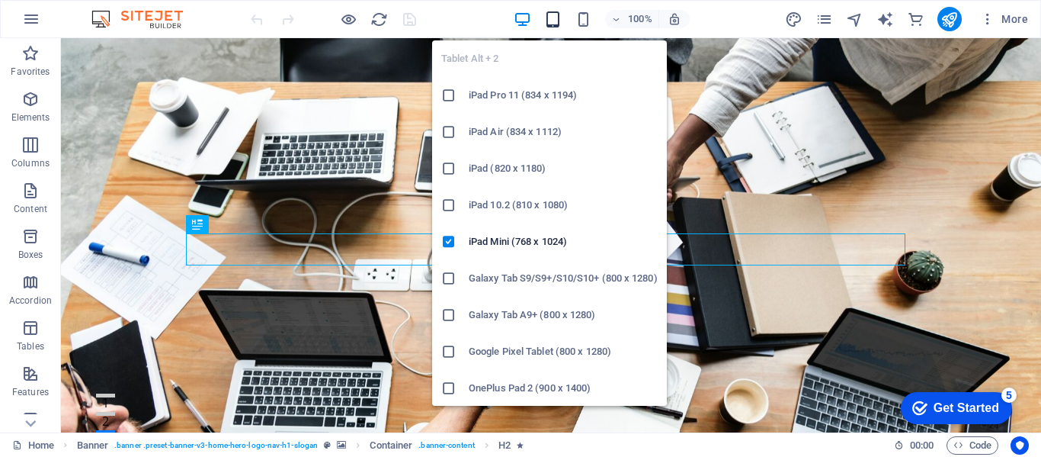
click at [561, 18] on icon "button" at bounding box center [553, 20] width 18 height 18
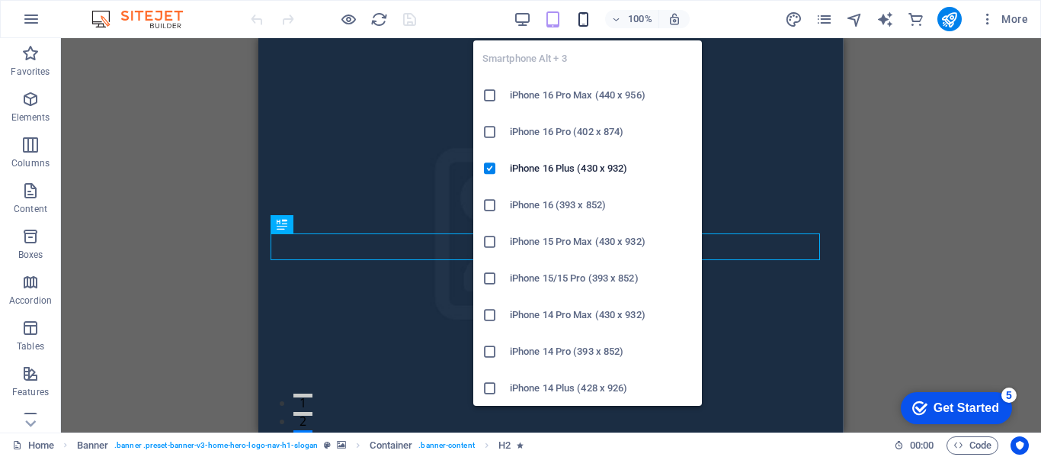
click at [582, 22] on icon "button" at bounding box center [584, 20] width 18 height 18
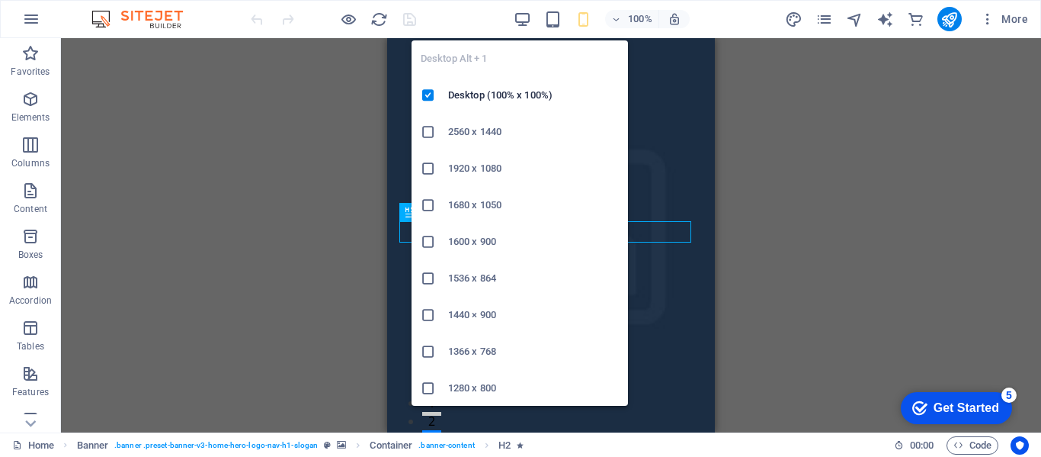
click at [520, 28] on body "[DOMAIN_NAME] Home Favorites Elements Columns Content Boxes Accordion Tables Fe…" at bounding box center [520, 228] width 1041 height 457
click at [518, 24] on icon "button" at bounding box center [523, 20] width 18 height 18
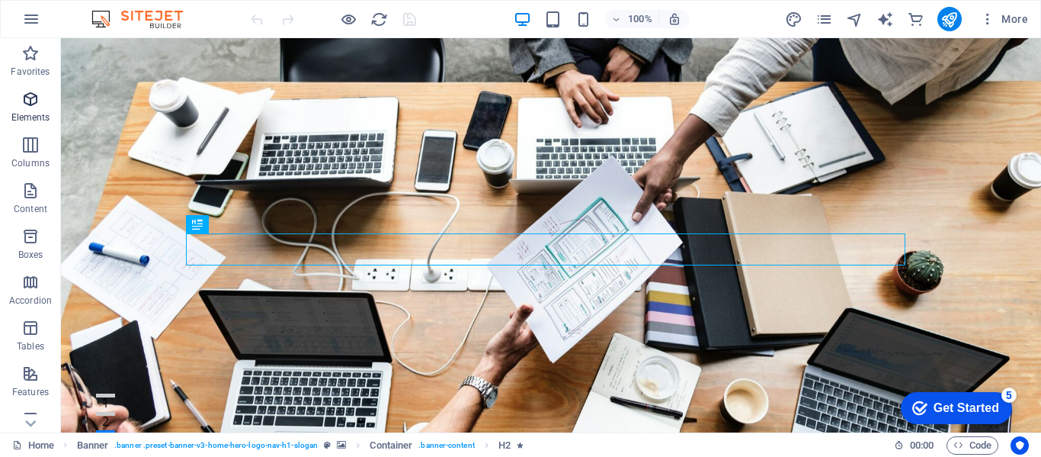
click at [34, 102] on icon "button" at bounding box center [30, 99] width 18 height 18
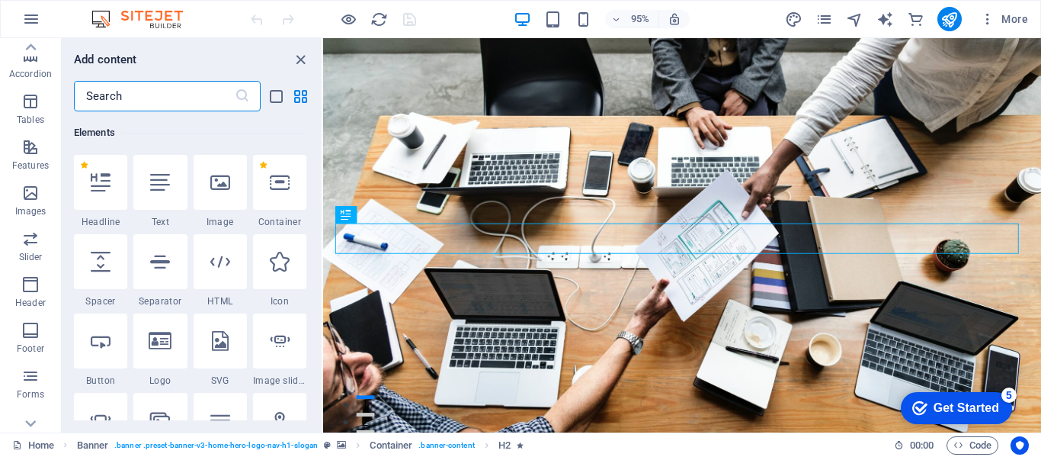
scroll to position [228, 0]
click at [32, 248] on span "Slider" at bounding box center [30, 246] width 61 height 37
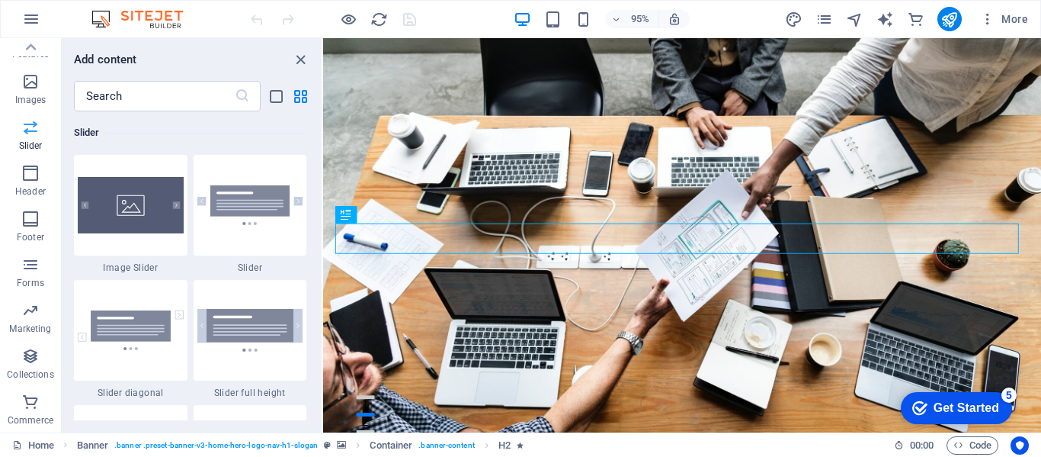
scroll to position [338, 0]
click at [35, 325] on p "Marketing" at bounding box center [30, 328] width 42 height 12
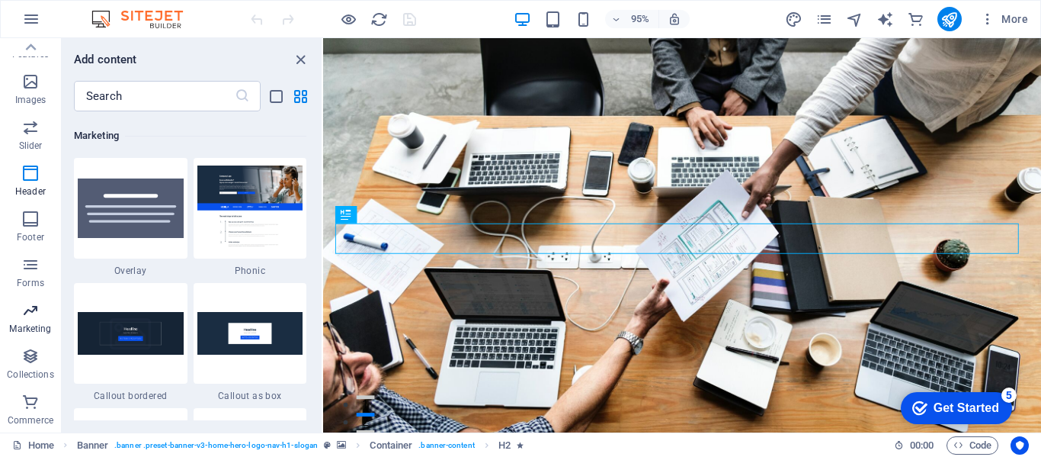
scroll to position [12417, 0]
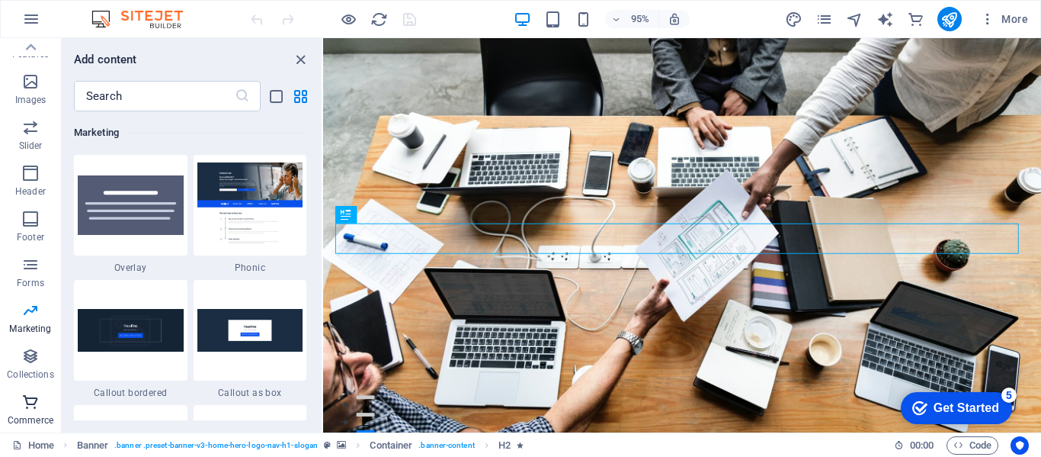
click at [28, 401] on icon "button" at bounding box center [30, 402] width 18 height 18
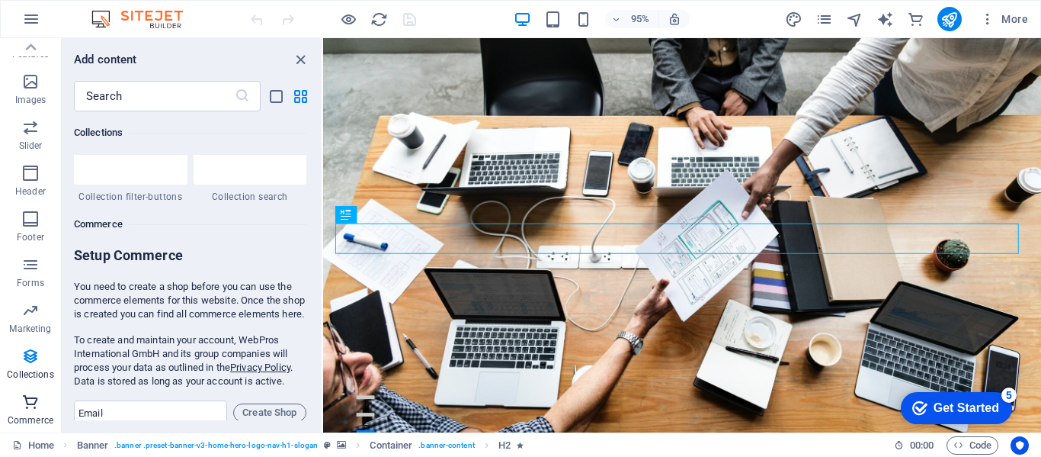
scroll to position [14690, 0]
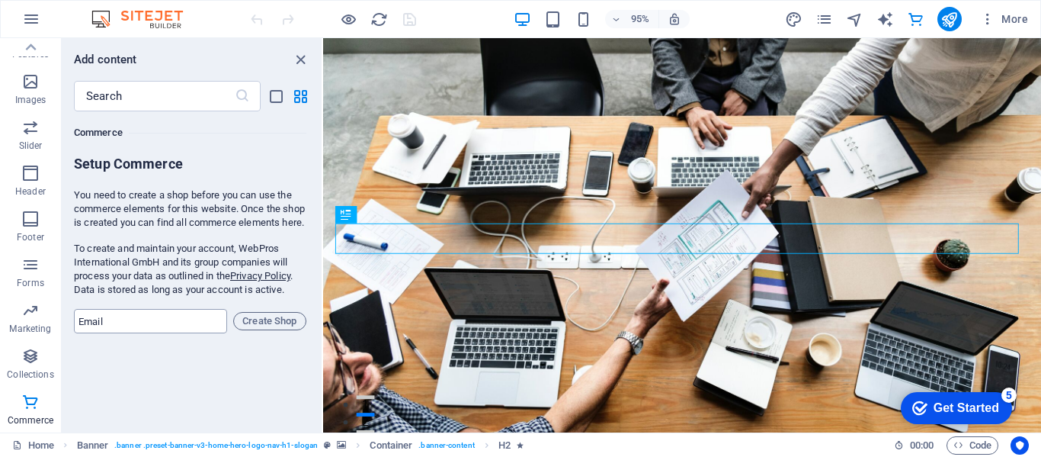
click at [175, 333] on input "email" at bounding box center [150, 321] width 153 height 24
type input "[PERSON_NAME][EMAIL_ADDRESS][DOMAIN_NAME]"
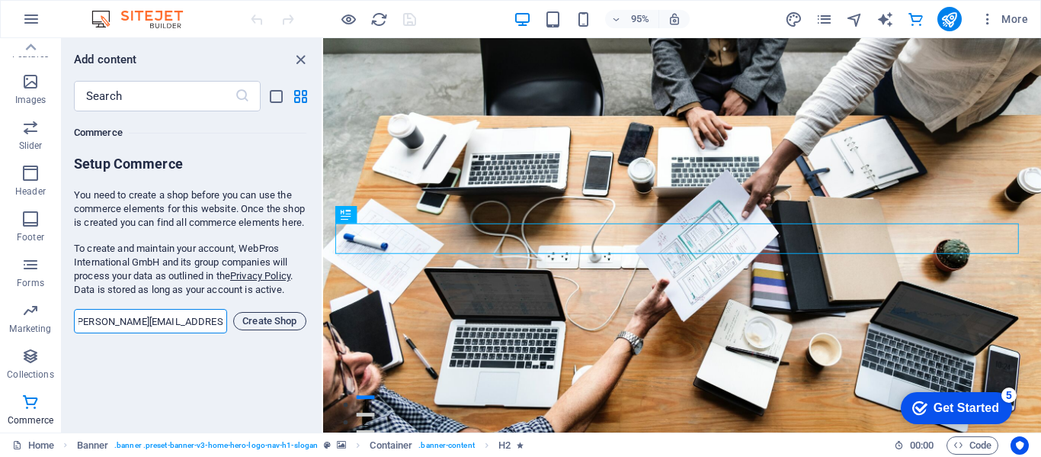
click at [288, 330] on span "Create Shop" at bounding box center [269, 321] width 59 height 18
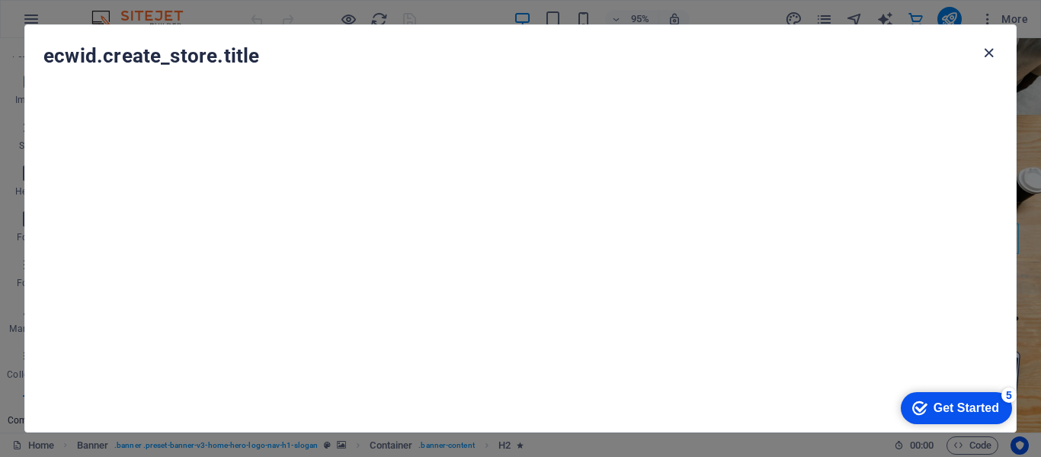
click at [993, 52] on icon "button" at bounding box center [989, 53] width 18 height 18
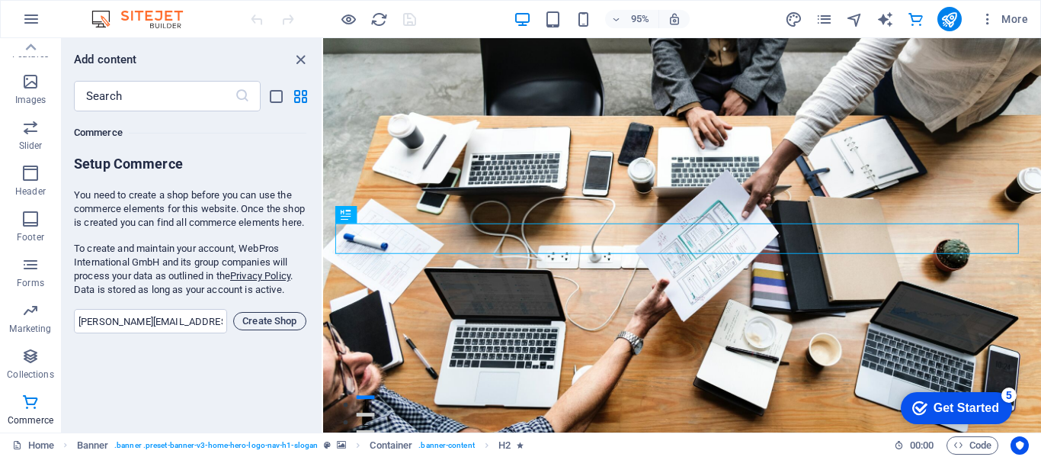
click at [268, 330] on span "Create Shop" at bounding box center [269, 321] width 59 height 18
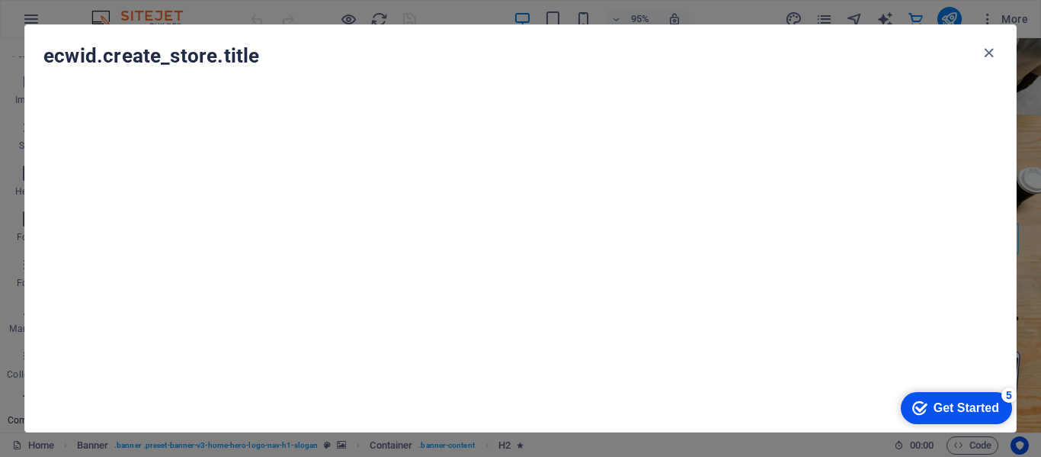
drag, startPoint x: 989, startPoint y: 52, endPoint x: 959, endPoint y: 63, distance: 31.6
click at [989, 51] on icon "button" at bounding box center [989, 53] width 18 height 18
